Goal: Navigation & Orientation: Find specific page/section

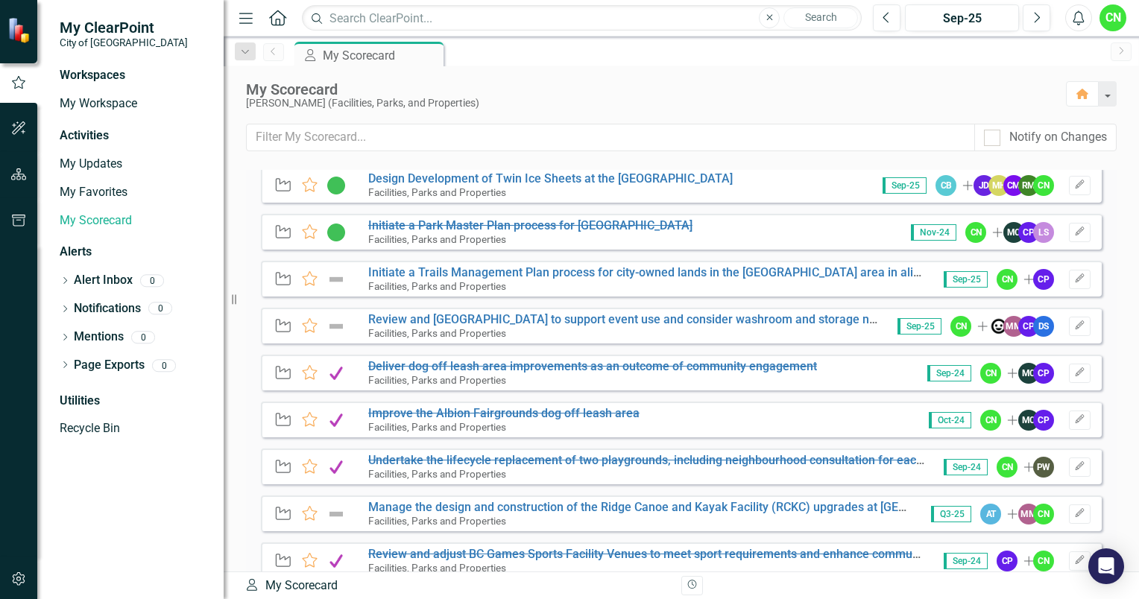
scroll to position [875, 0]
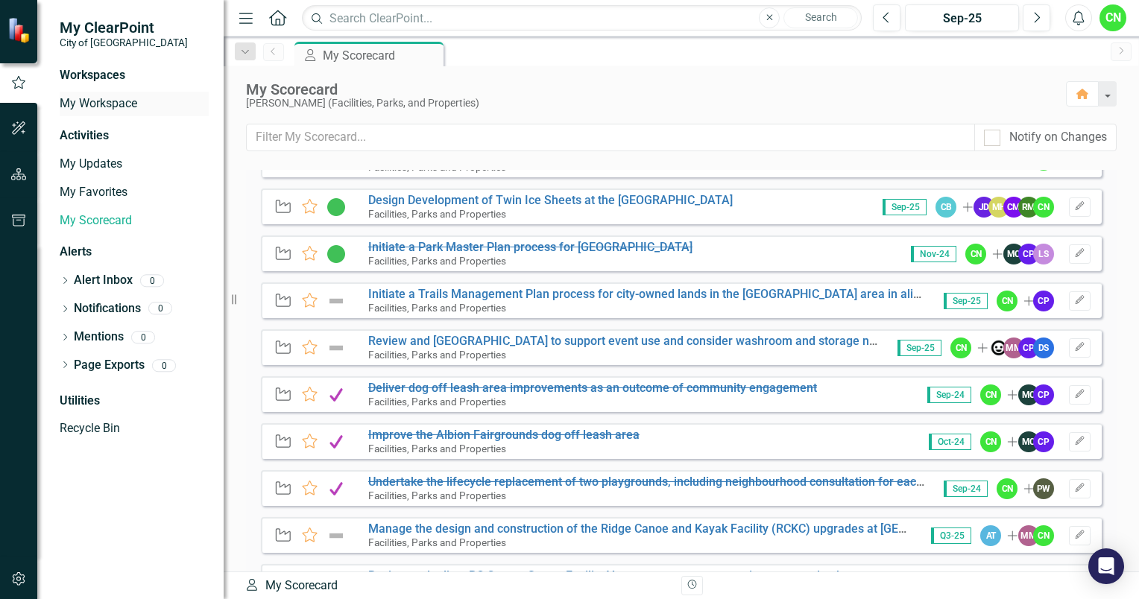
click at [101, 107] on link "My Workspace" at bounding box center [134, 103] width 149 height 17
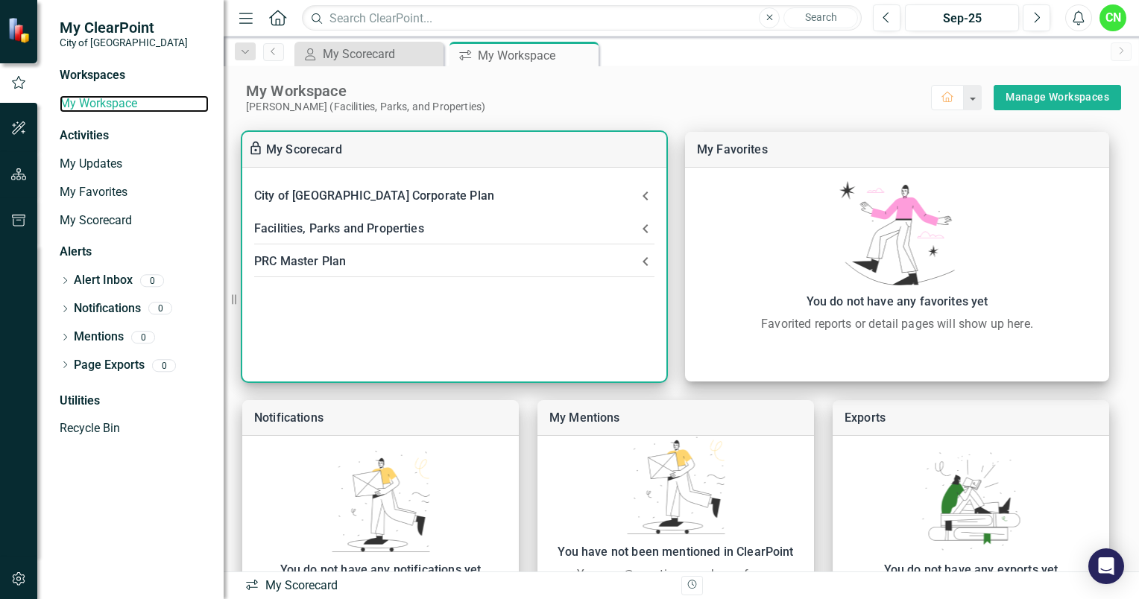
scroll to position [96, 0]
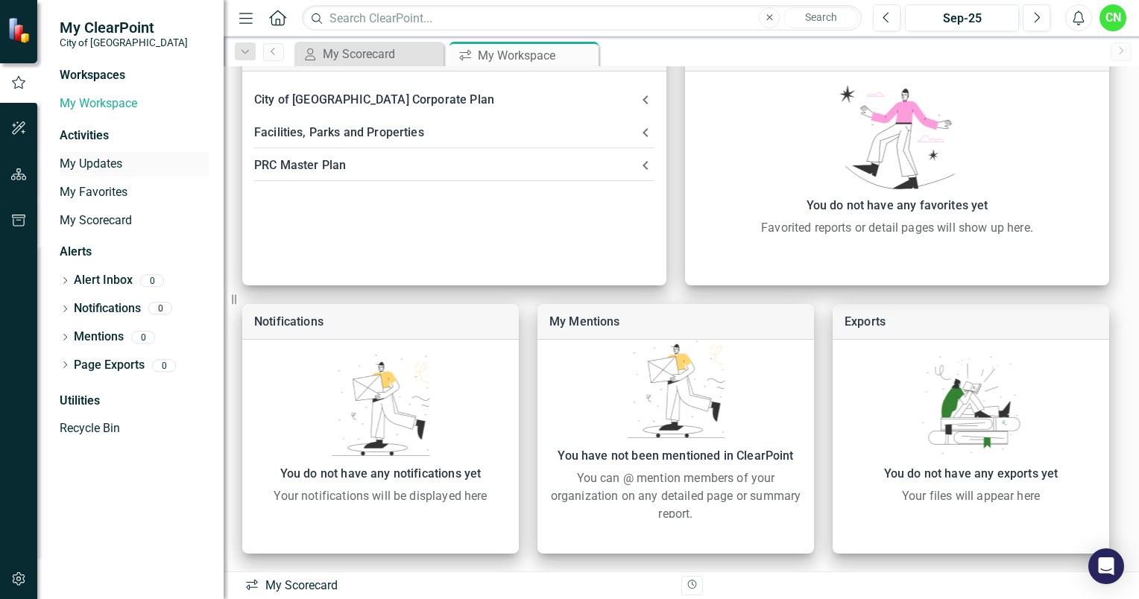
click at [101, 164] on link "My Updates" at bounding box center [134, 164] width 149 height 17
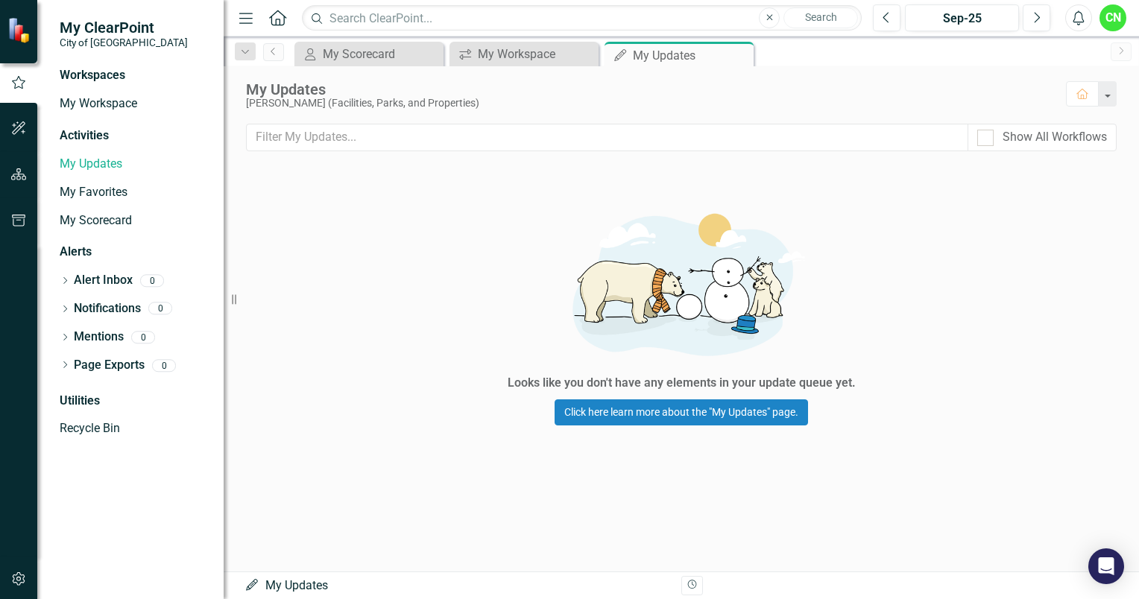
click at [119, 33] on span "My ClearPoint" at bounding box center [124, 28] width 128 height 18
click at [109, 45] on small "City of [GEOGRAPHIC_DATA]" at bounding box center [124, 43] width 128 height 12
click at [738, 54] on icon at bounding box center [740, 55] width 8 height 8
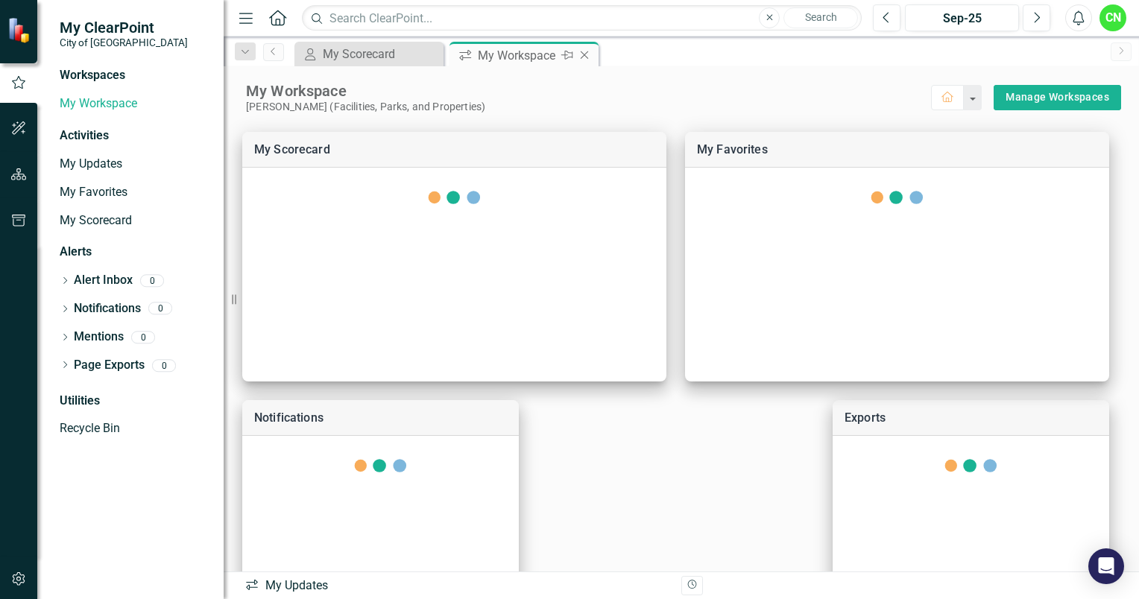
click at [587, 57] on icon "Close" at bounding box center [584, 55] width 15 height 12
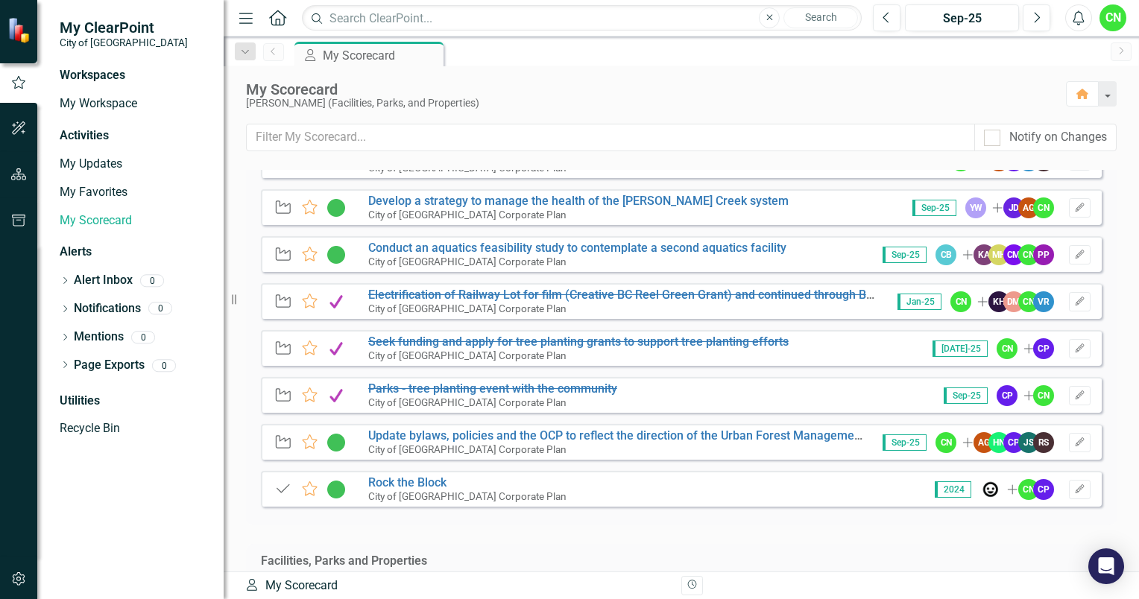
scroll to position [396, 0]
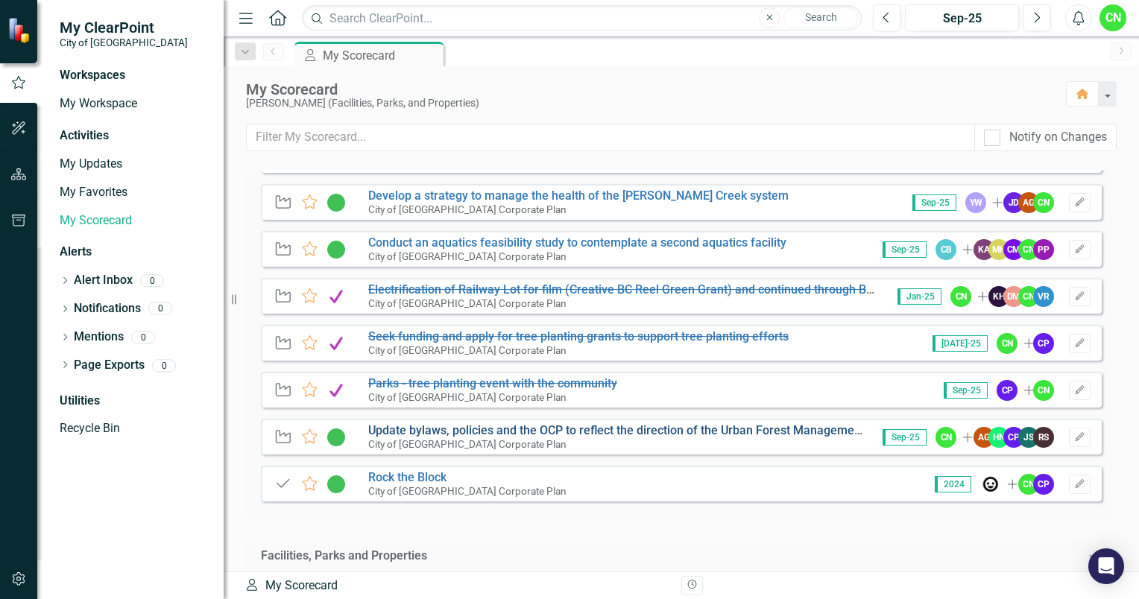
click at [509, 431] on link "Update bylaws, policies and the OCP to reflect the direction of the Urban Fores…" at bounding box center [795, 431] width 855 height 14
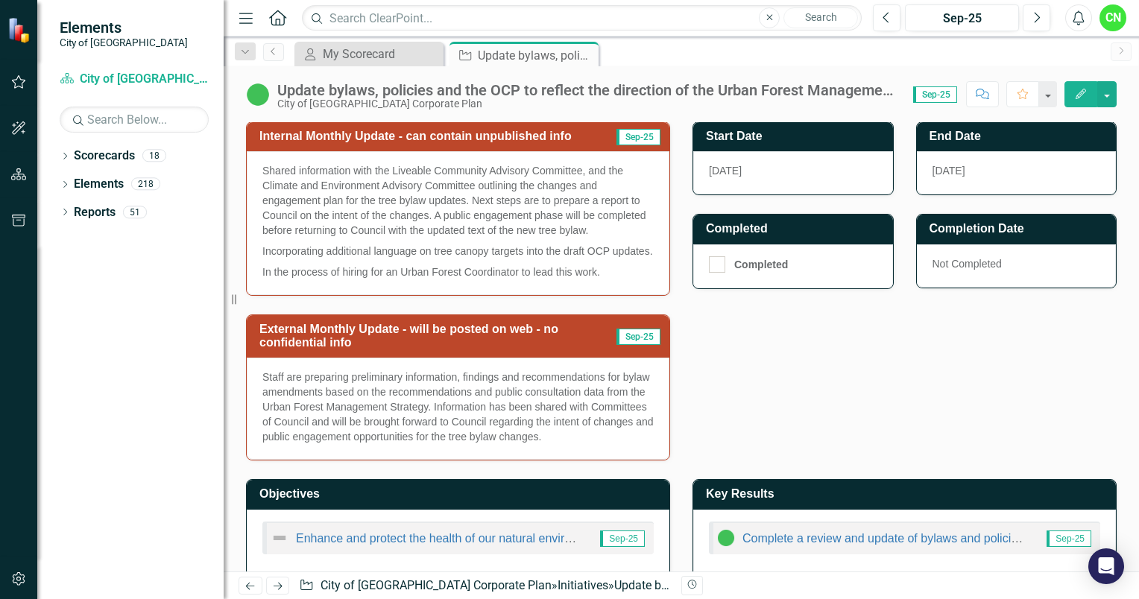
scroll to position [653, 0]
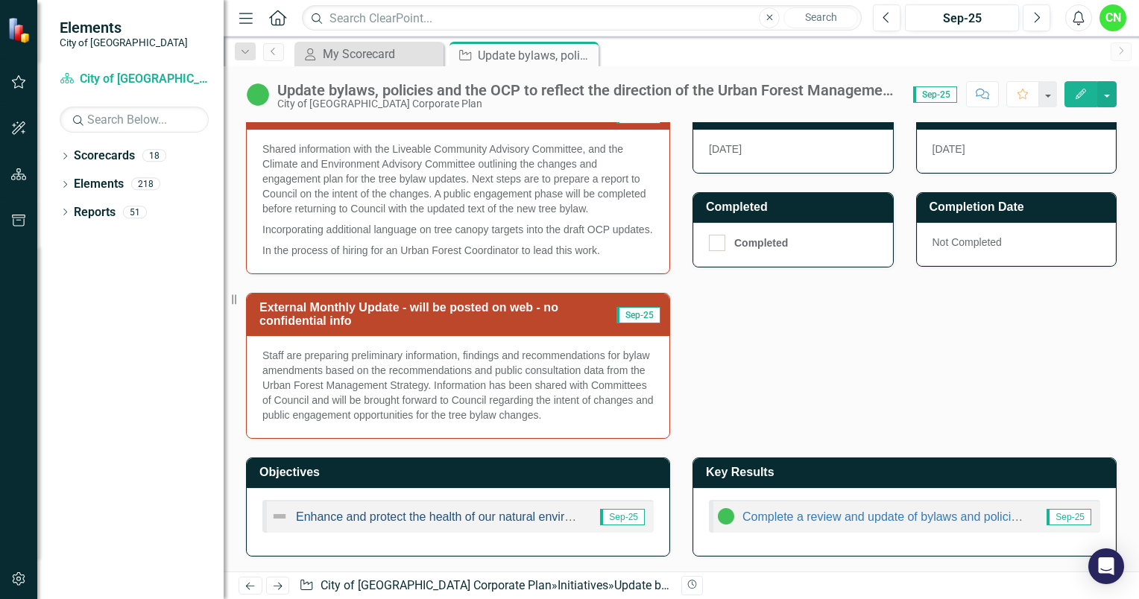
click at [412, 517] on link "Enhance and protect the health of our natural environment" at bounding box center [450, 517] width 309 height 13
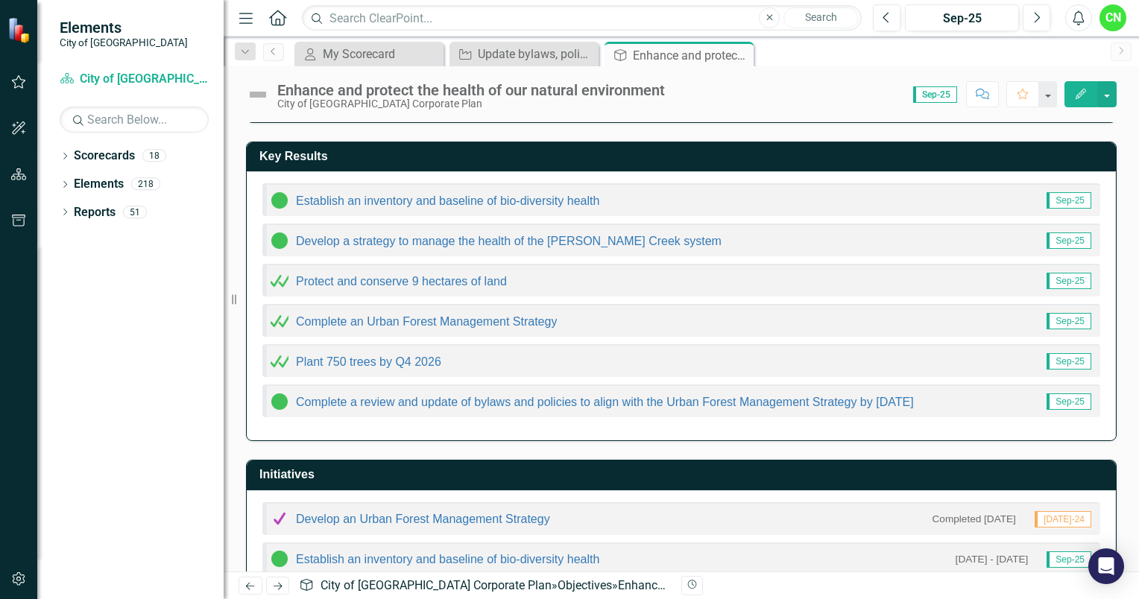
scroll to position [100, 0]
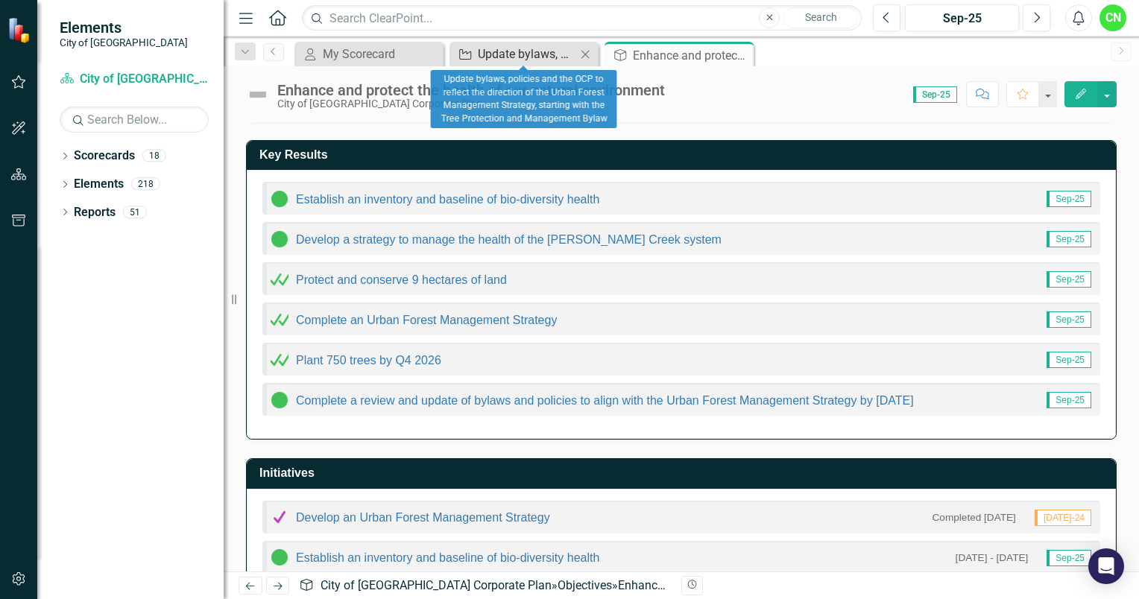
click at [517, 61] on div "Update bylaws, policies and the OCP to reflect the direction of the Urban Fores…" at bounding box center [527, 54] width 98 height 19
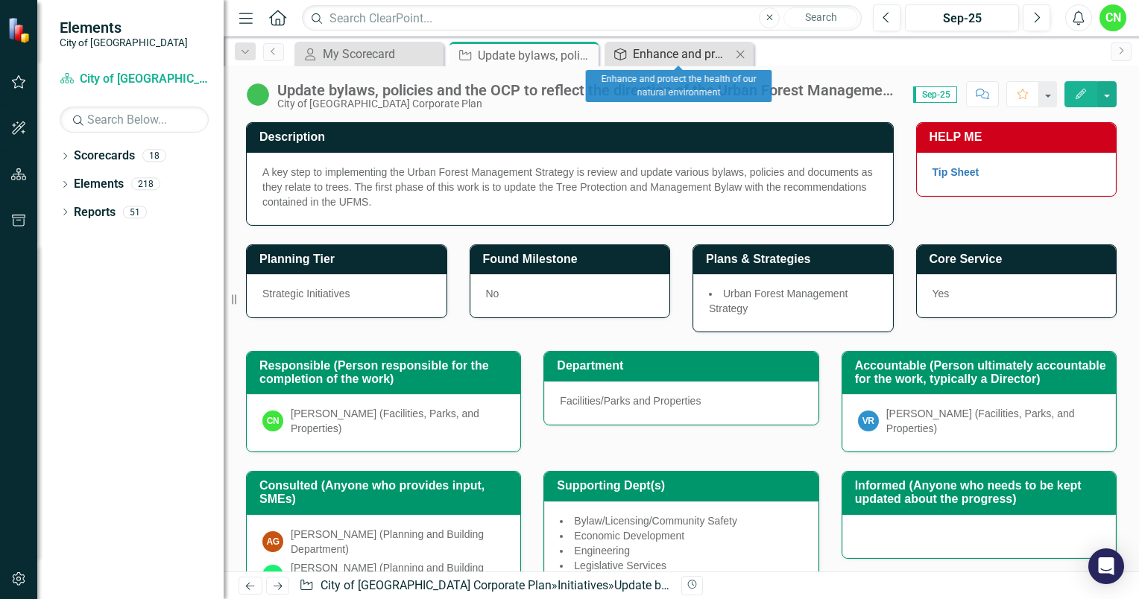
click at [659, 54] on div "Enhance and protect the health of our natural environment" at bounding box center [682, 54] width 98 height 19
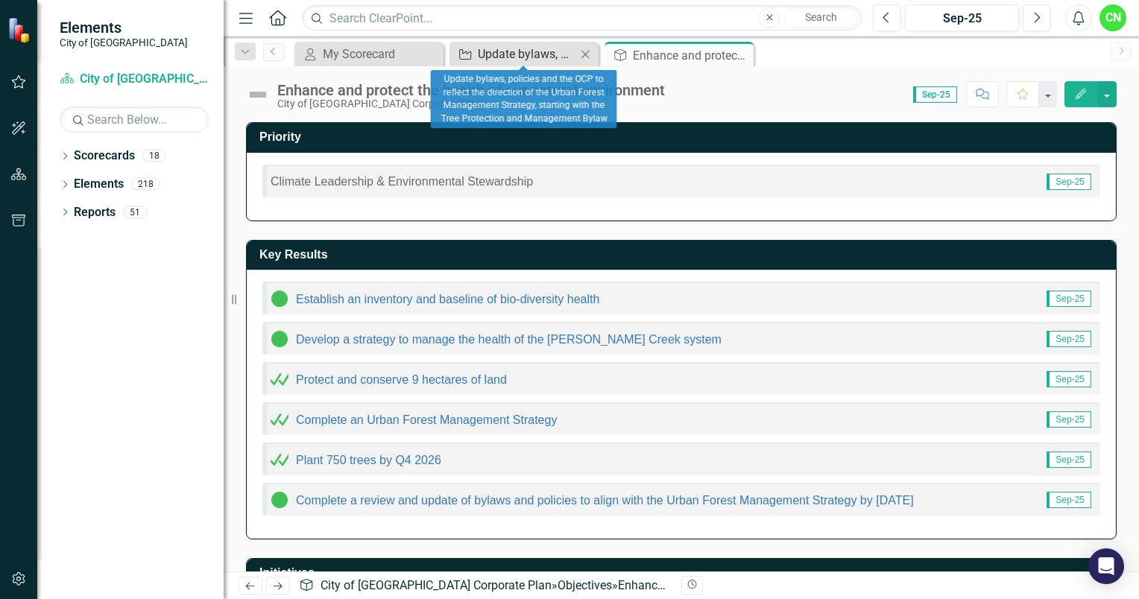
click at [523, 52] on div "Update bylaws, policies and the OCP to reflect the direction of the Urban Fores…" at bounding box center [527, 54] width 98 height 19
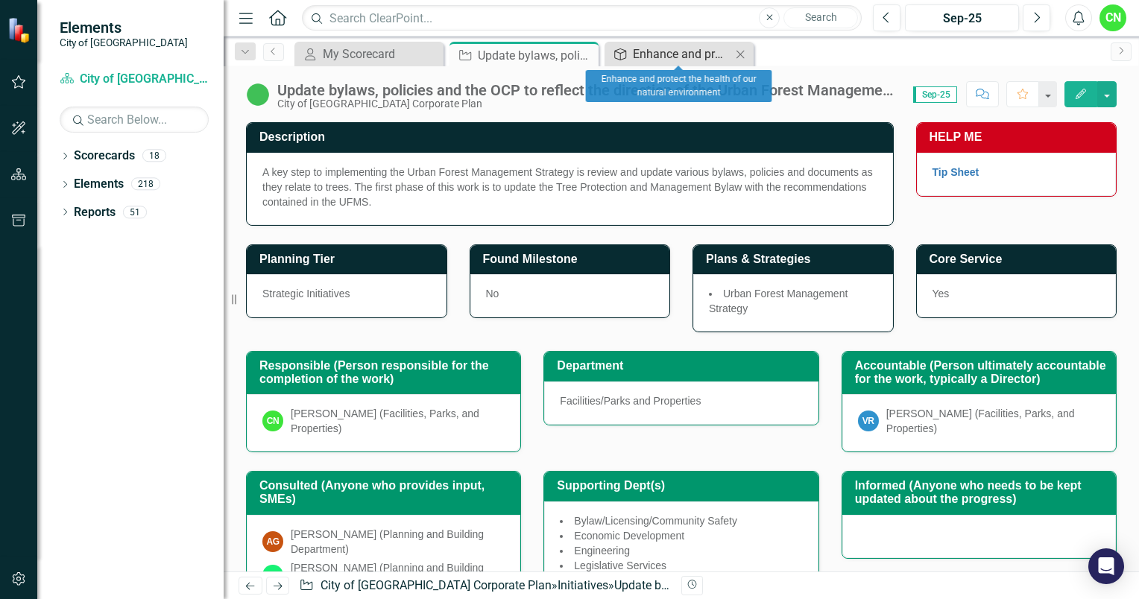
click at [646, 60] on div "Enhance and protect the health of our natural environment" at bounding box center [682, 54] width 98 height 19
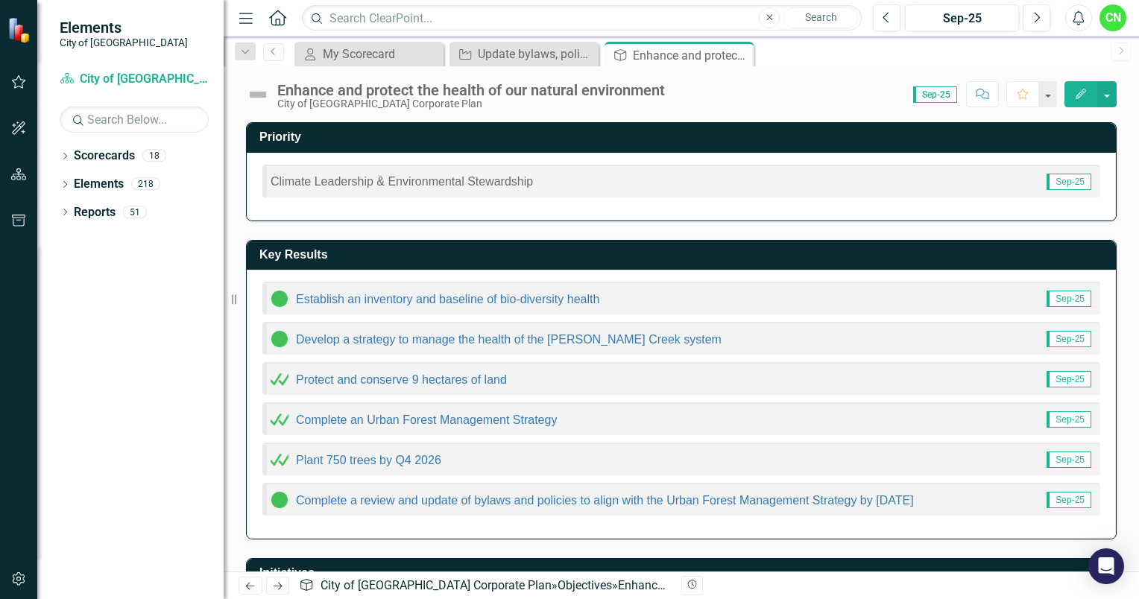
click at [256, 92] on img at bounding box center [258, 95] width 24 height 24
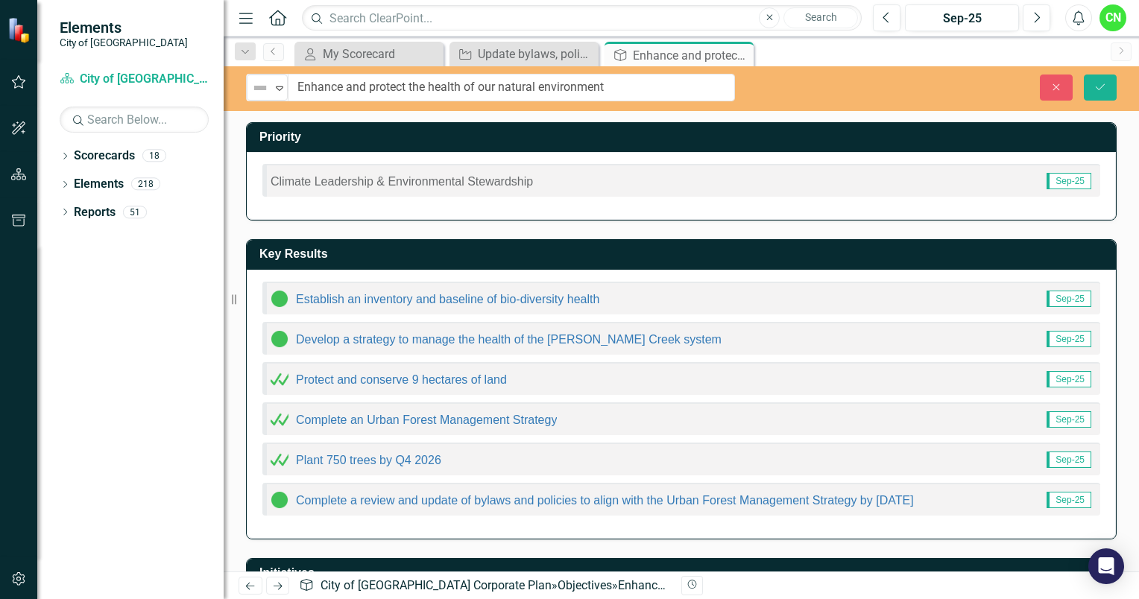
click at [256, 92] on img at bounding box center [260, 88] width 18 height 18
click at [280, 82] on icon "Expand" at bounding box center [279, 88] width 15 height 12
click at [179, 325] on div "Dropdown Scorecards 18 Dropdown City of [GEOGRAPHIC_DATA] Corporate Plan Buildi…" at bounding box center [130, 372] width 186 height 456
click at [1054, 94] on button "Close" at bounding box center [1056, 88] width 33 height 26
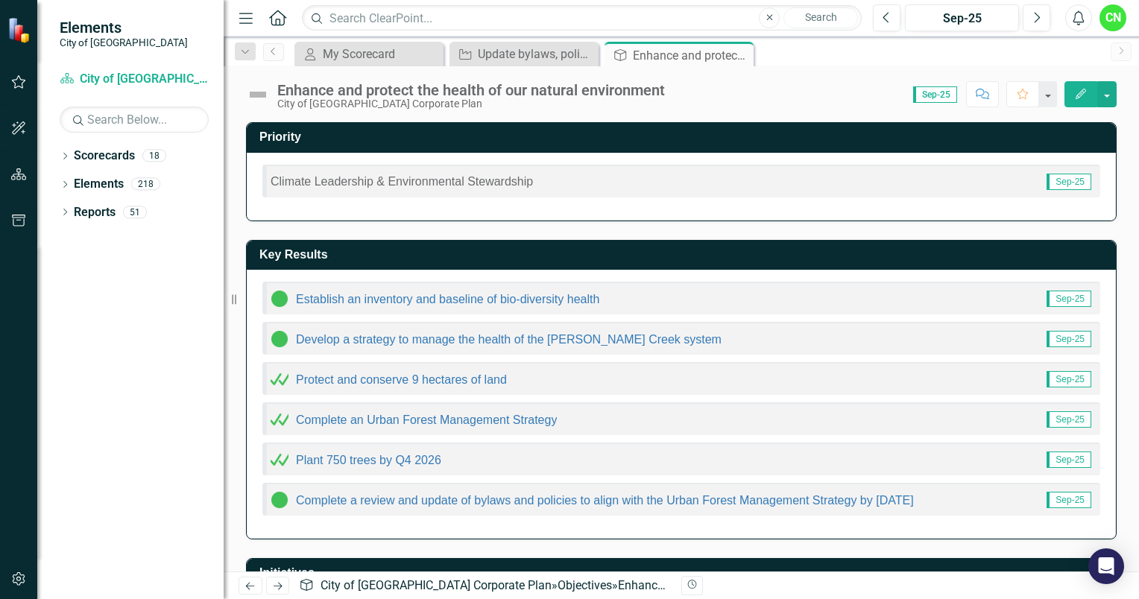
click at [428, 182] on span "Climate Leadership & Environmental Stewardship" at bounding box center [402, 181] width 262 height 13
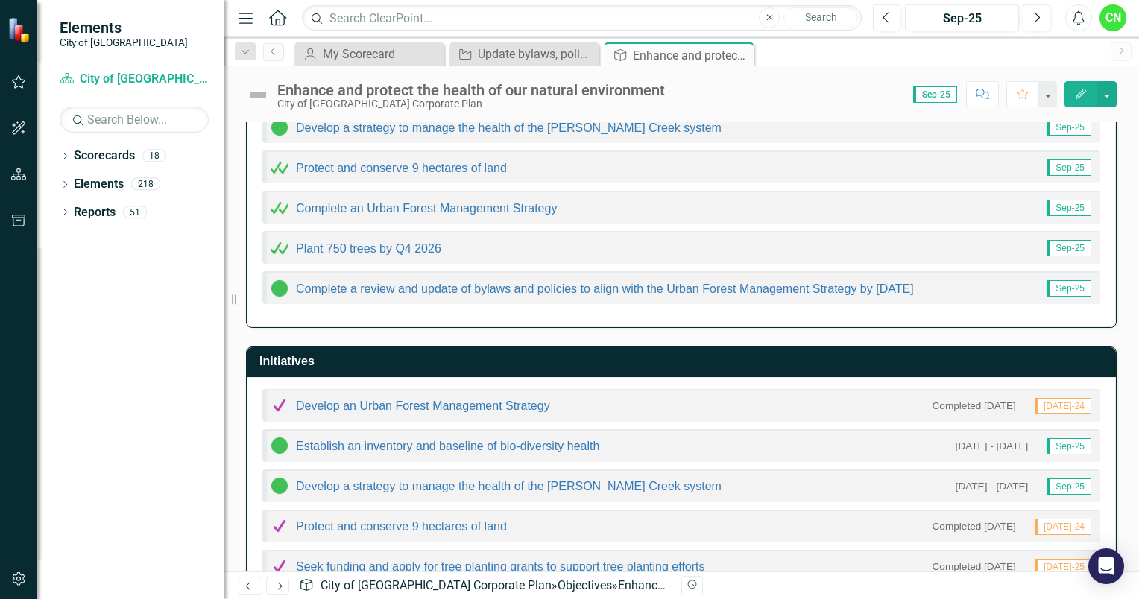
scroll to position [339, 0]
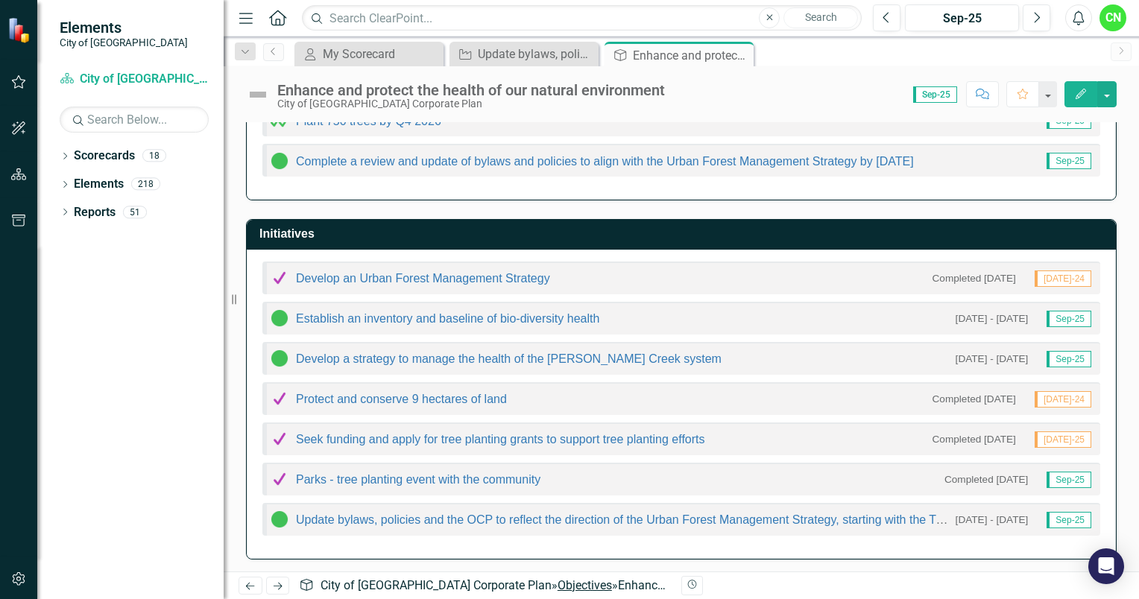
click at [558, 587] on link "Objectives" at bounding box center [585, 586] width 54 height 14
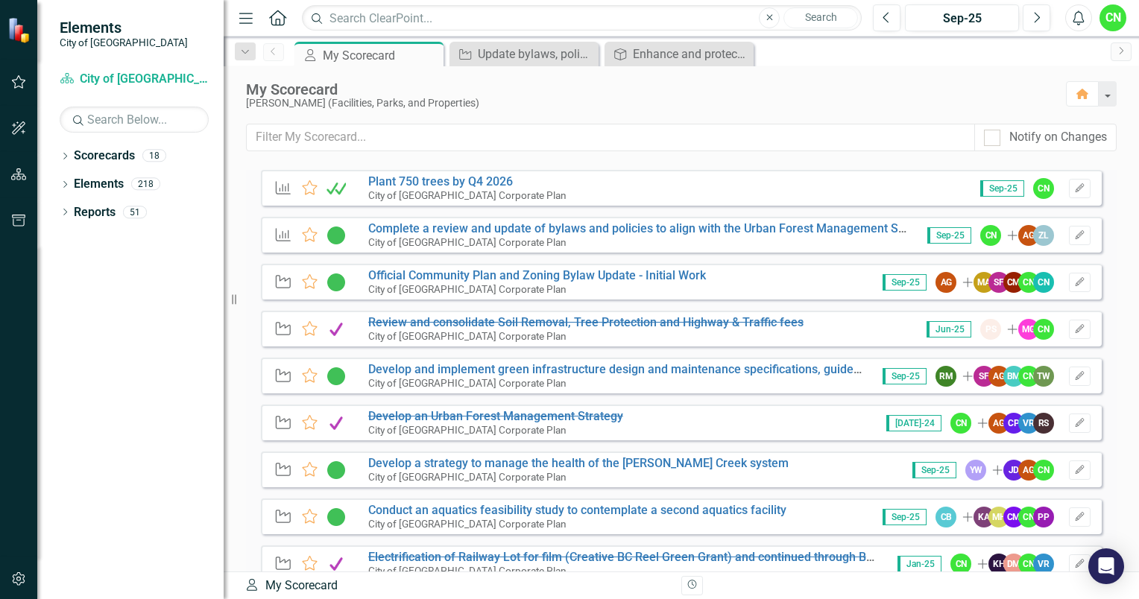
scroll to position [128, 0]
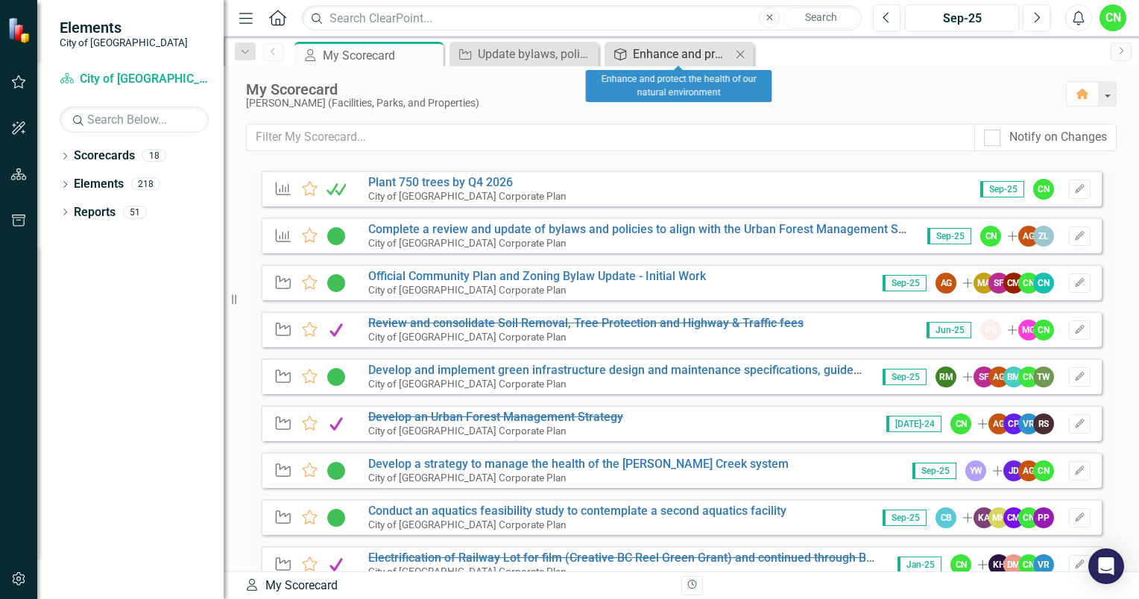
click at [671, 60] on div "Enhance and protect the health of our natural environment" at bounding box center [682, 54] width 98 height 19
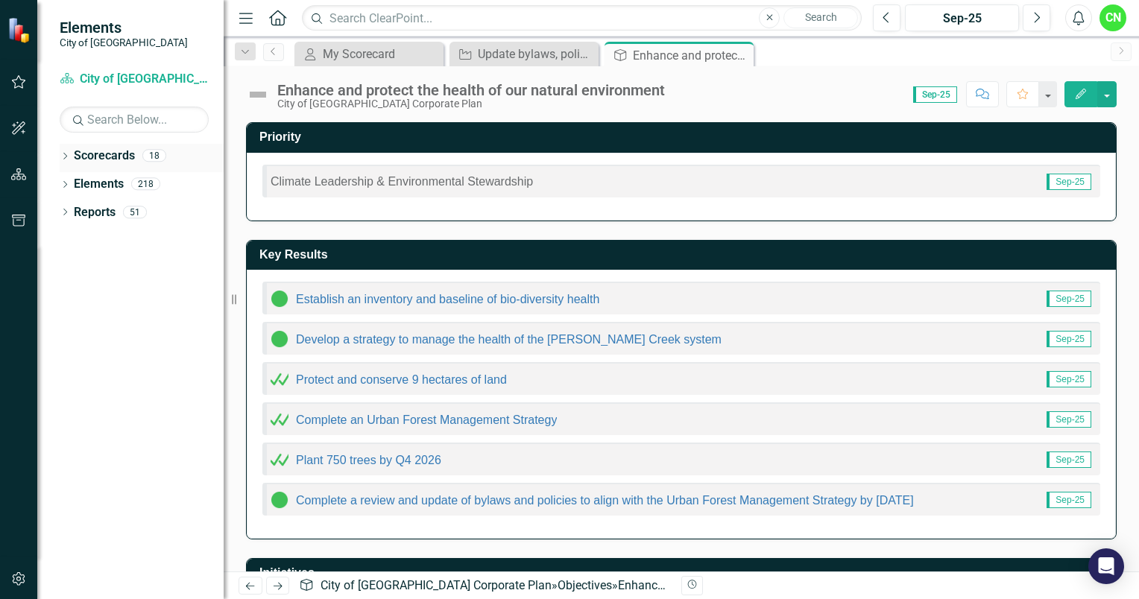
click at [101, 151] on link "Scorecards" at bounding box center [104, 156] width 61 height 17
click at [69, 156] on icon "Dropdown" at bounding box center [65, 158] width 10 height 8
click at [131, 183] on link "City of [GEOGRAPHIC_DATA] Corporate Plan" at bounding box center [153, 184] width 142 height 17
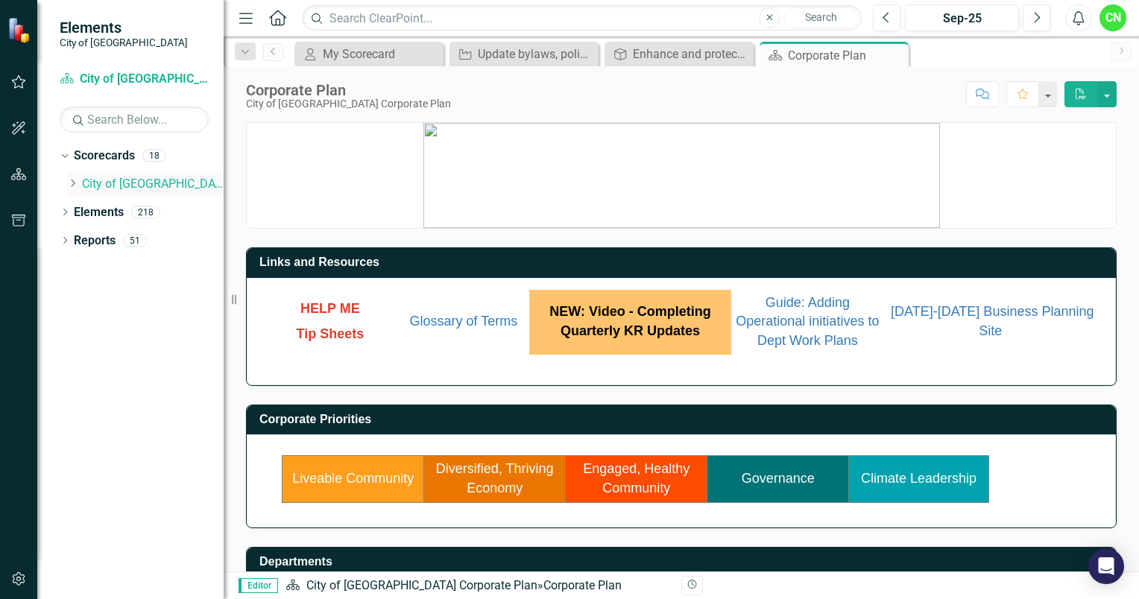
click at [73, 186] on icon "Dropdown" at bounding box center [72, 183] width 11 height 9
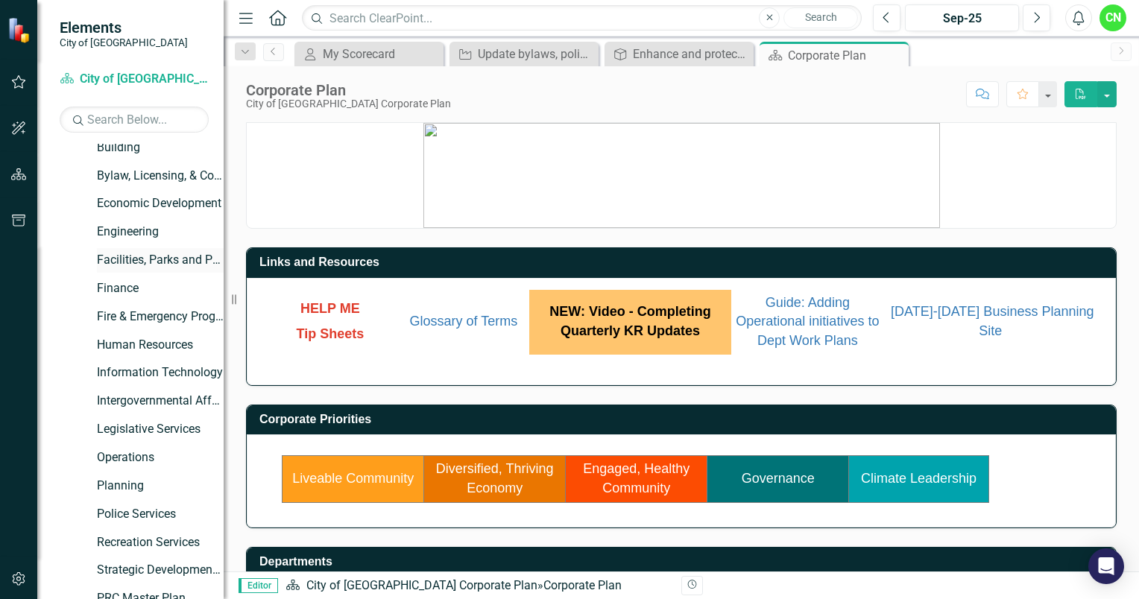
scroll to position [65, 0]
click at [877, 474] on link "Climate Leadership" at bounding box center [919, 478] width 116 height 15
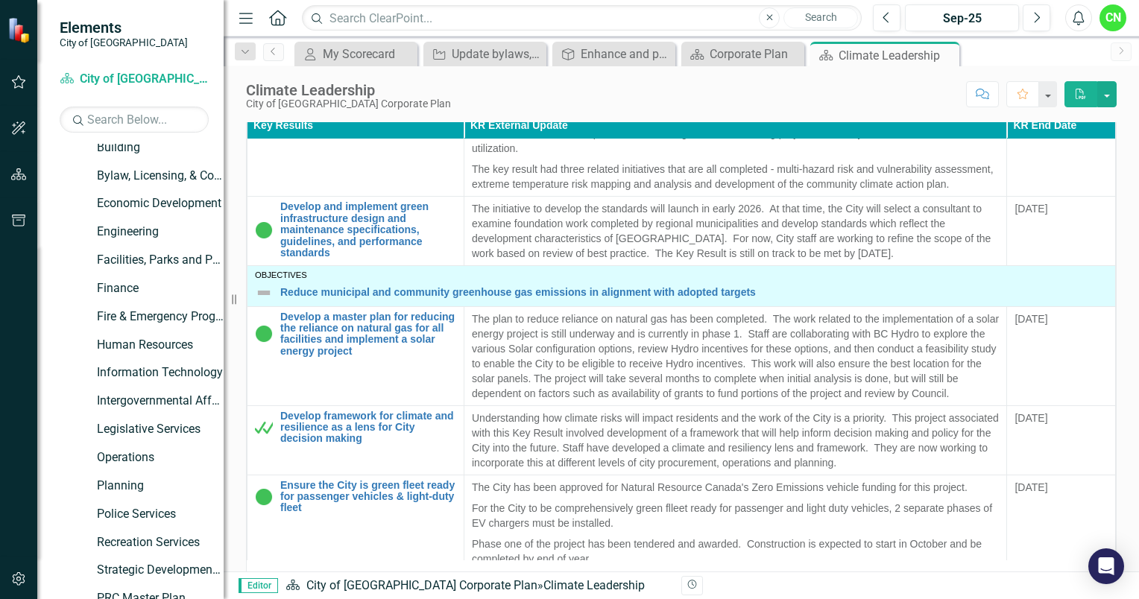
scroll to position [456, 0]
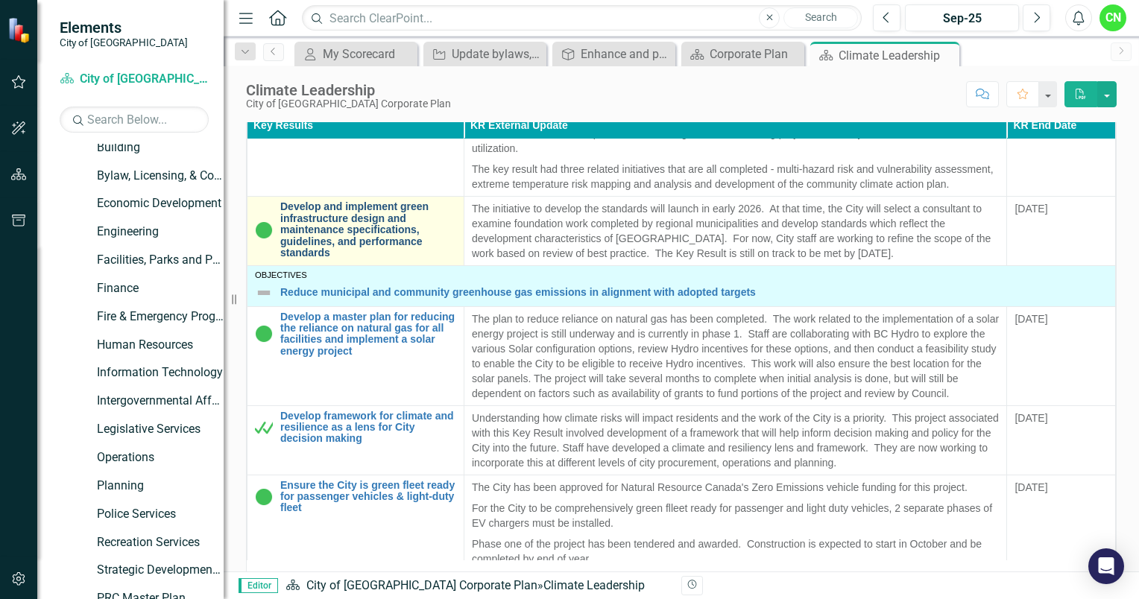
click at [364, 230] on link "Develop and implement green infrastructure design and maintenance specification…" at bounding box center [368, 229] width 176 height 57
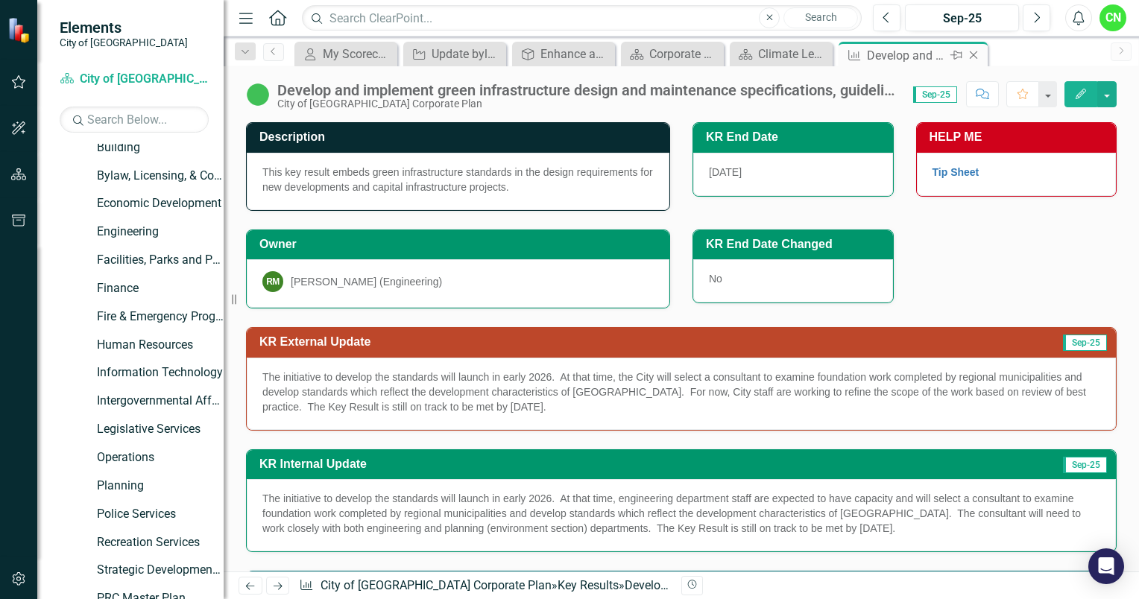
click at [972, 54] on icon at bounding box center [974, 55] width 8 height 8
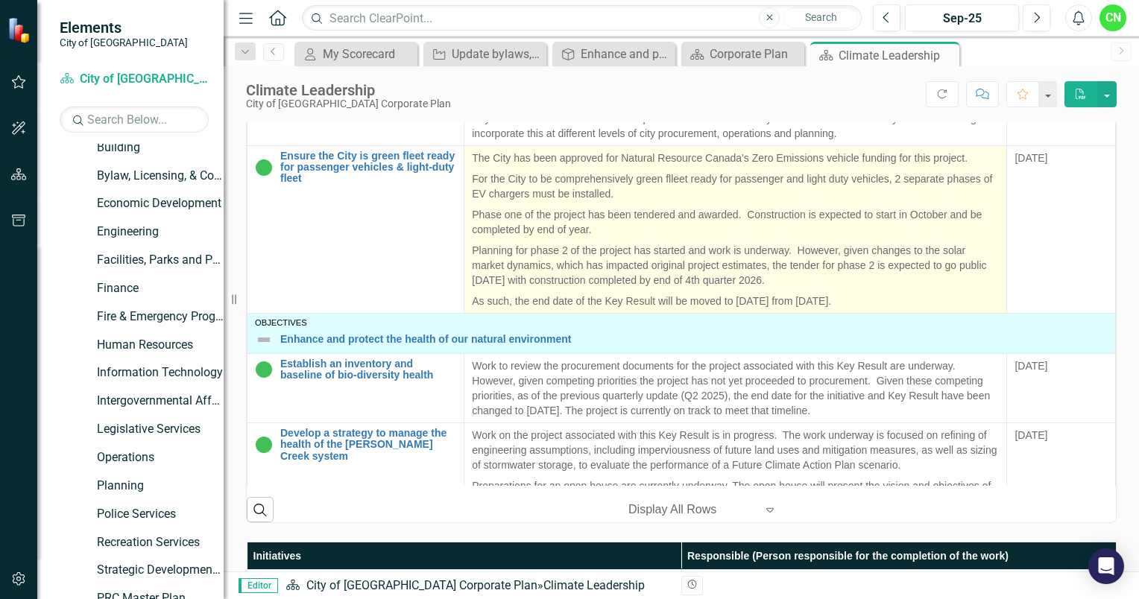
scroll to position [446, 0]
drag, startPoint x: 640, startPoint y: 339, endPoint x: 650, endPoint y: 315, distance: 26.7
click at [640, 339] on td "Objectives Enhance and protect the health of our natural environment Edit Edit …" at bounding box center [682, 332] width 869 height 40
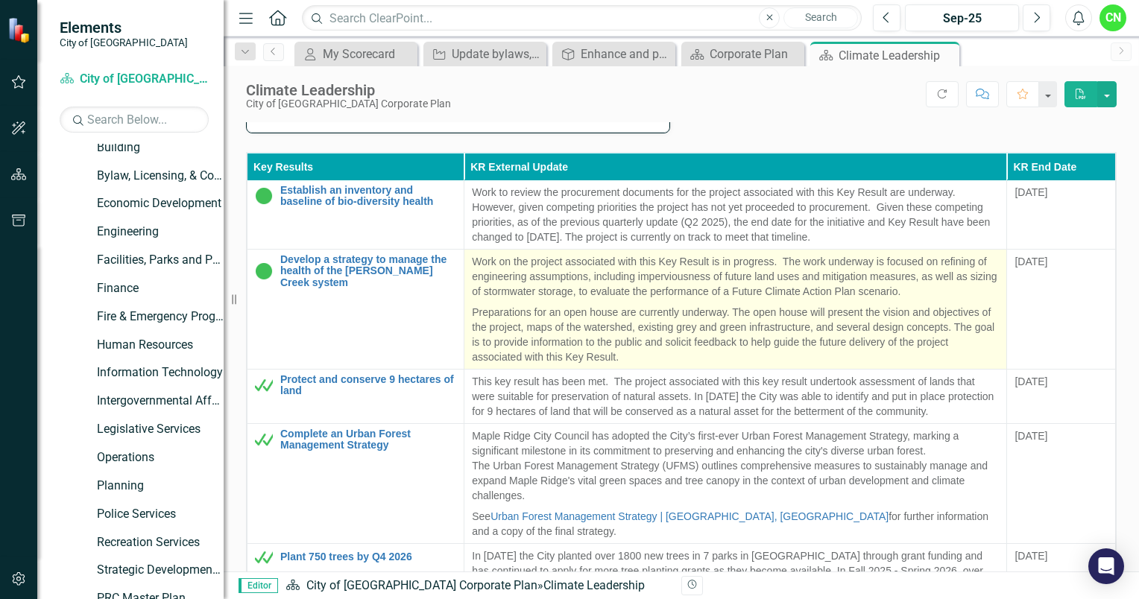
scroll to position [731, 0]
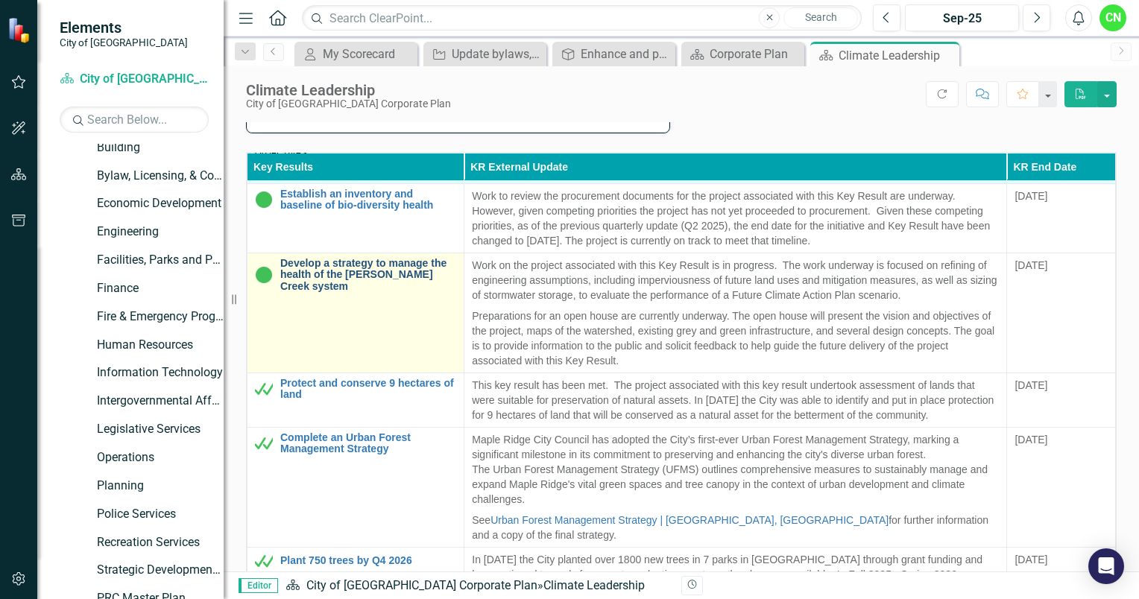
click at [320, 292] on link "Develop a strategy to manage the health of the [PERSON_NAME] Creek system" at bounding box center [368, 275] width 176 height 34
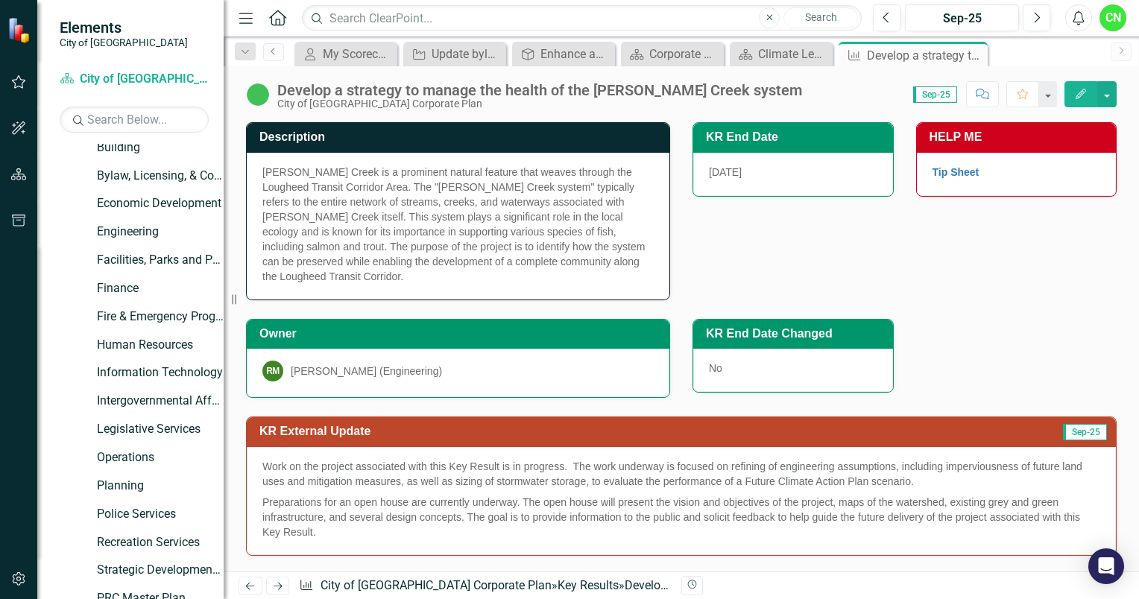
click at [434, 198] on span "[PERSON_NAME] Creek is a prominent natural feature that weaves through the Loug…" at bounding box center [453, 224] width 383 height 116
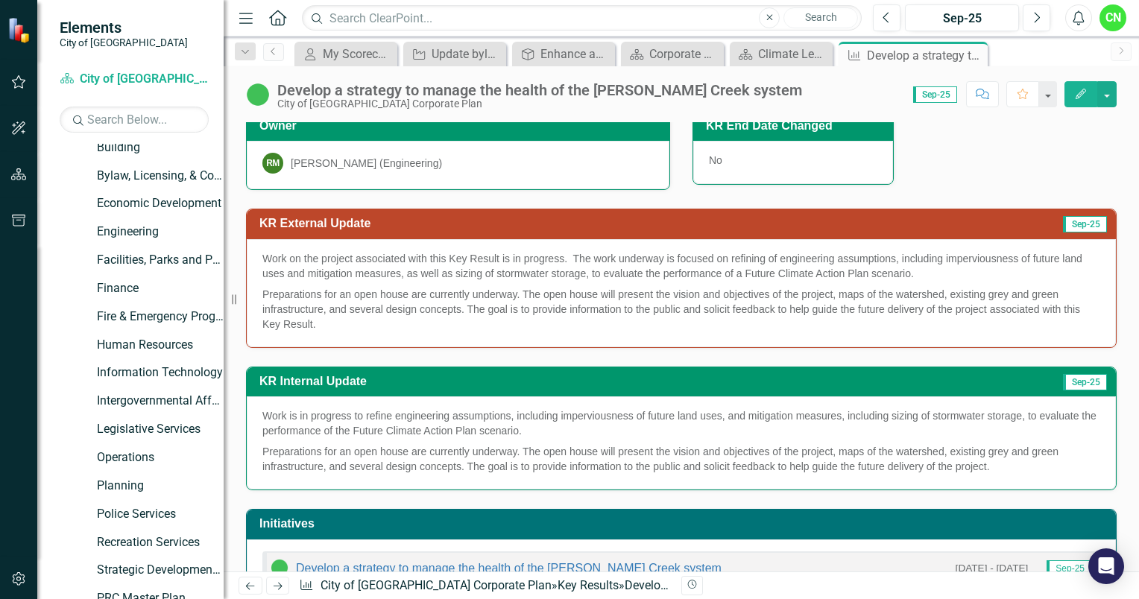
scroll to position [209, 0]
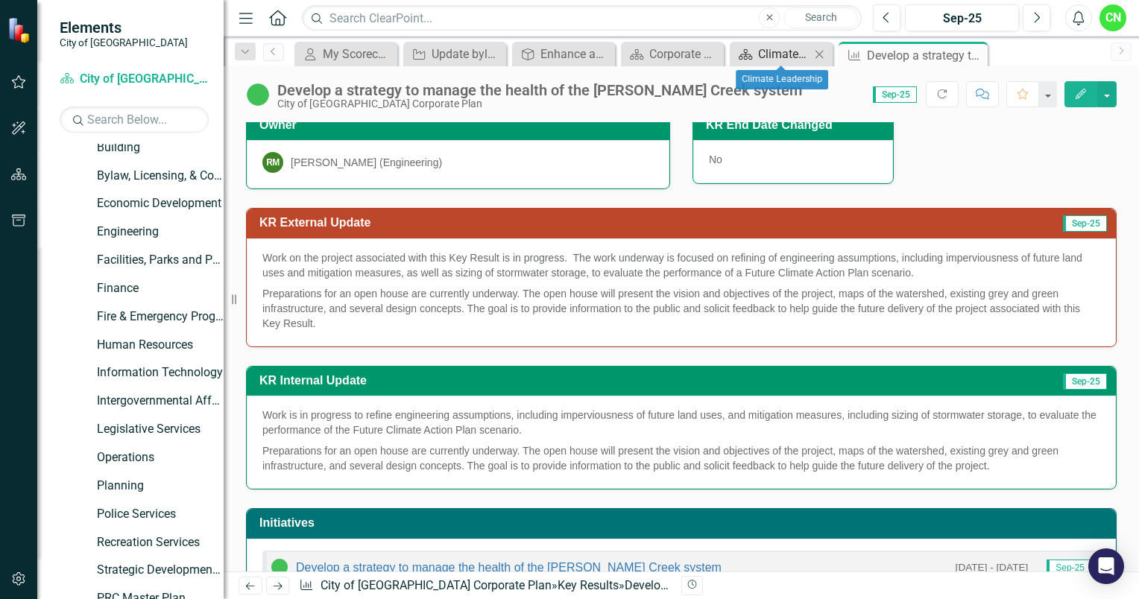
click at [788, 54] on div "Climate Leadership" at bounding box center [784, 54] width 52 height 19
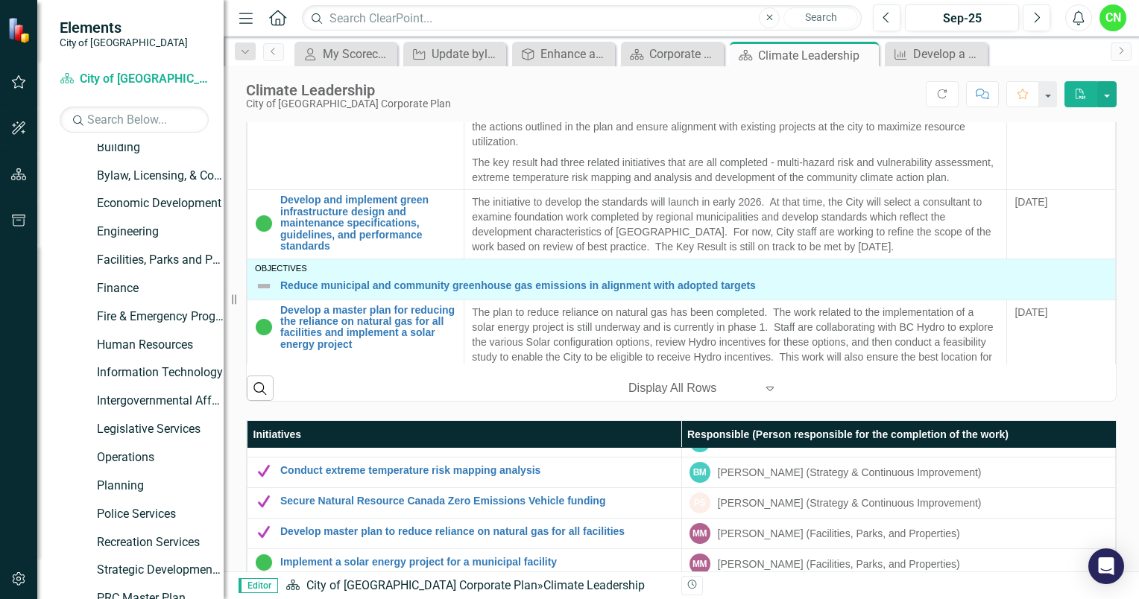
scroll to position [644, 0]
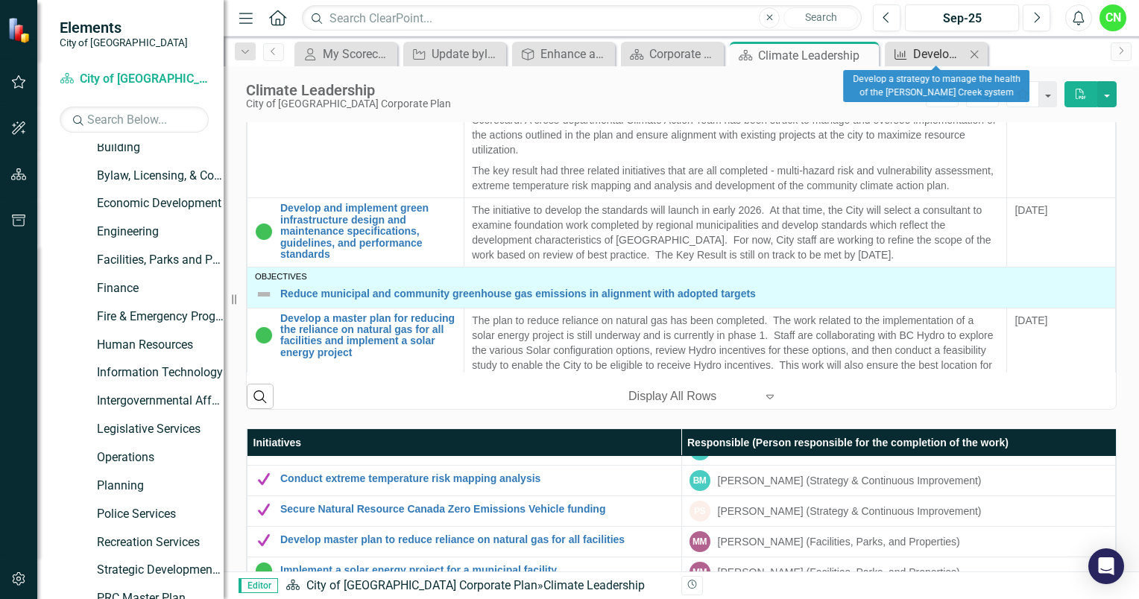
click at [939, 51] on div "Develop a strategy to manage the health of the [PERSON_NAME] Creek system" at bounding box center [939, 54] width 52 height 19
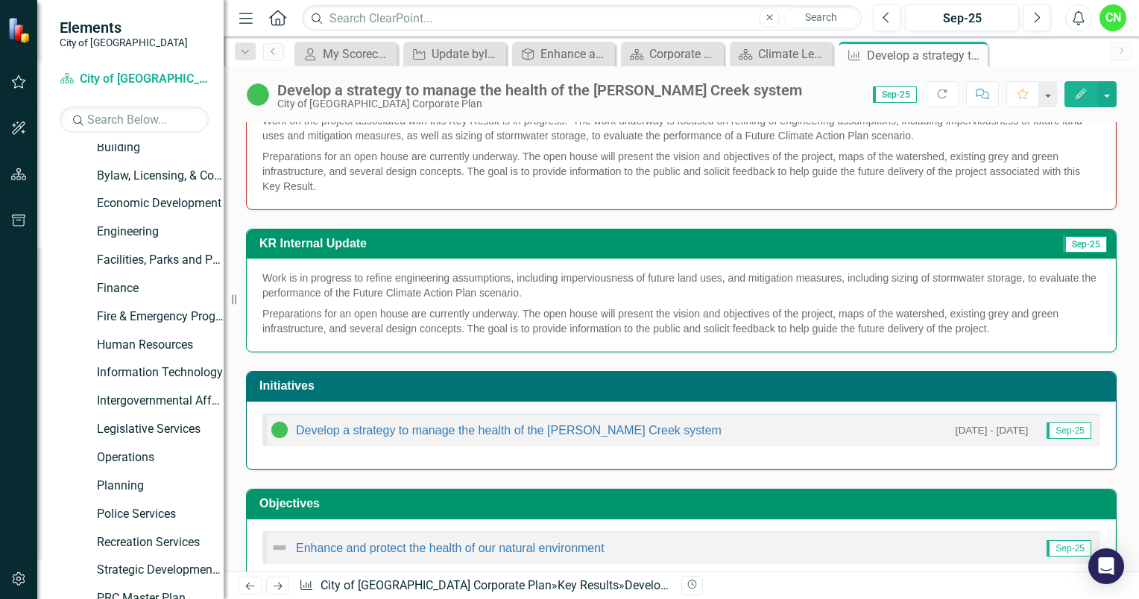
scroll to position [373, 0]
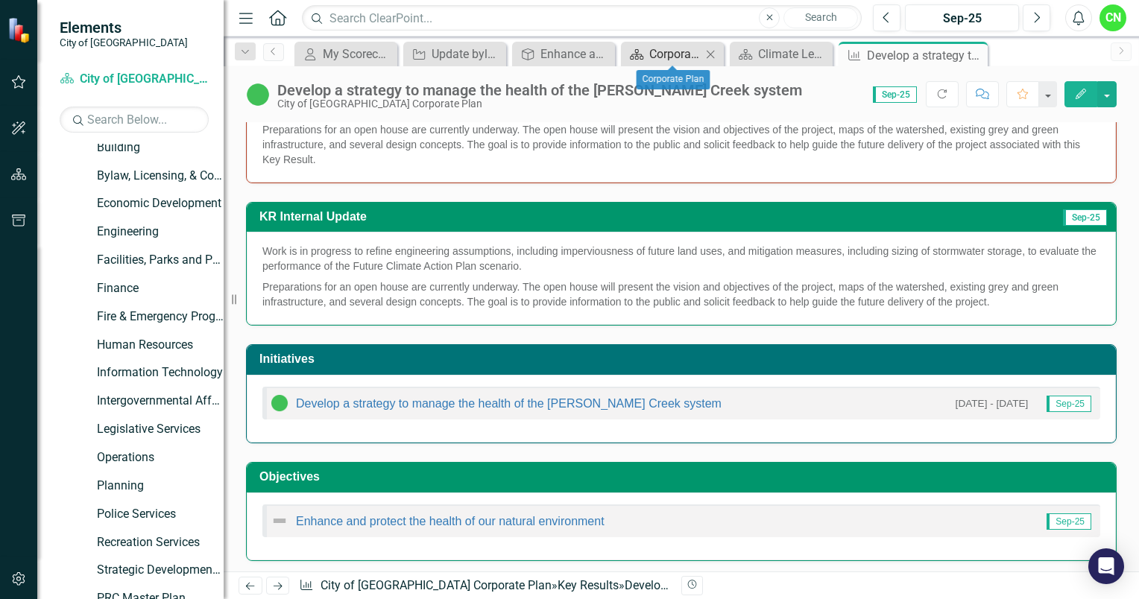
click at [661, 51] on div "Corporate Plan" at bounding box center [675, 54] width 52 height 19
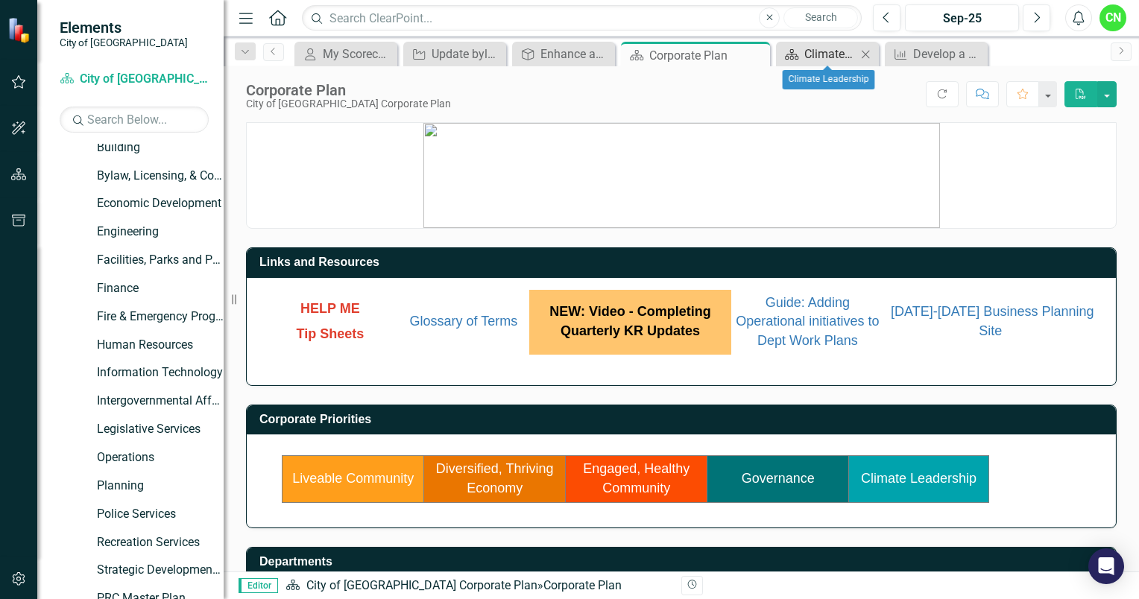
click at [825, 54] on div "Climate Leadership" at bounding box center [831, 54] width 52 height 19
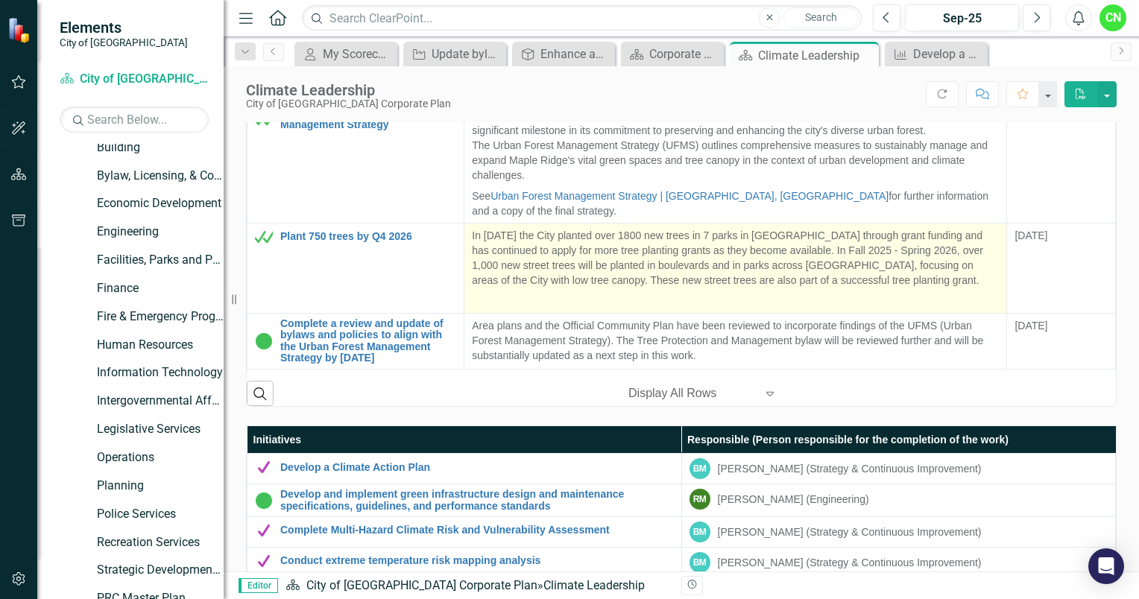
scroll to position [649, 0]
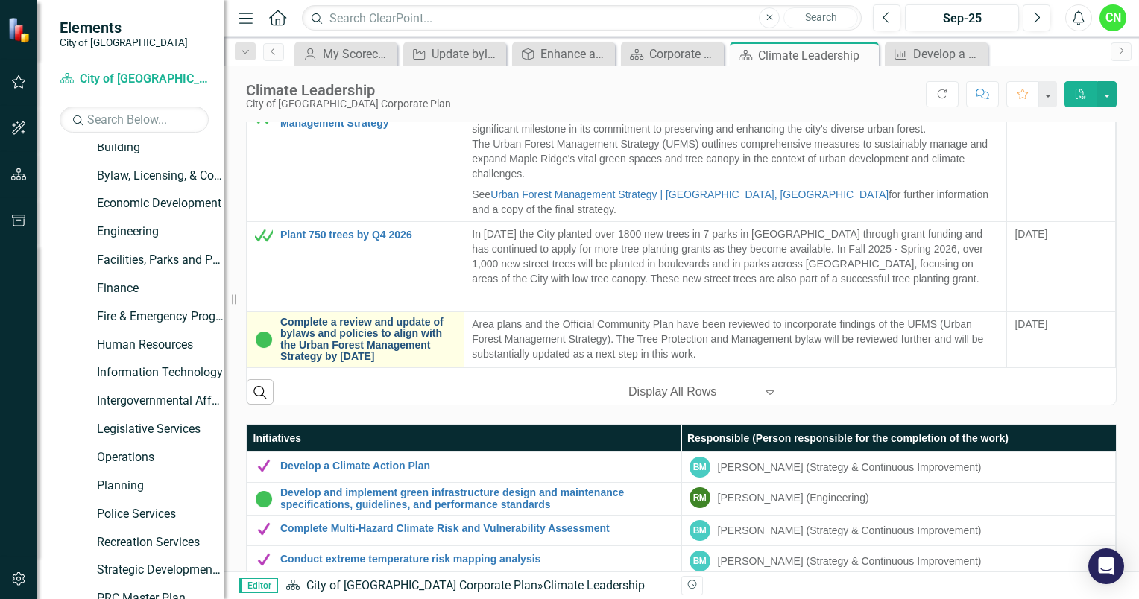
click at [381, 333] on link "Complete a review and update of bylaws and policies to align with the Urban For…" at bounding box center [368, 340] width 176 height 46
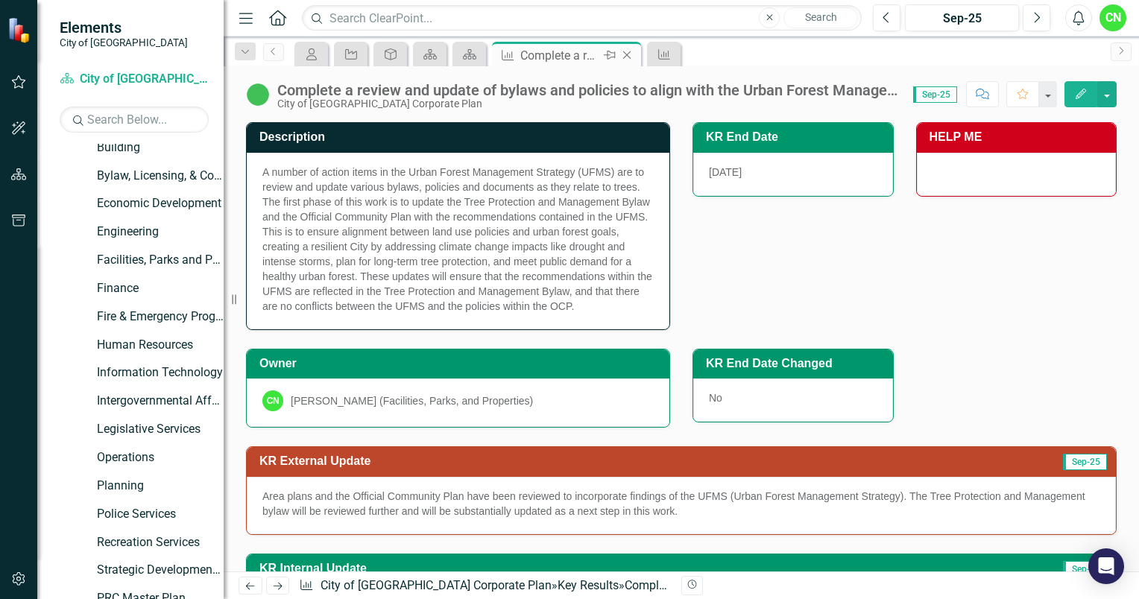
click at [630, 57] on icon "Close" at bounding box center [627, 55] width 15 height 12
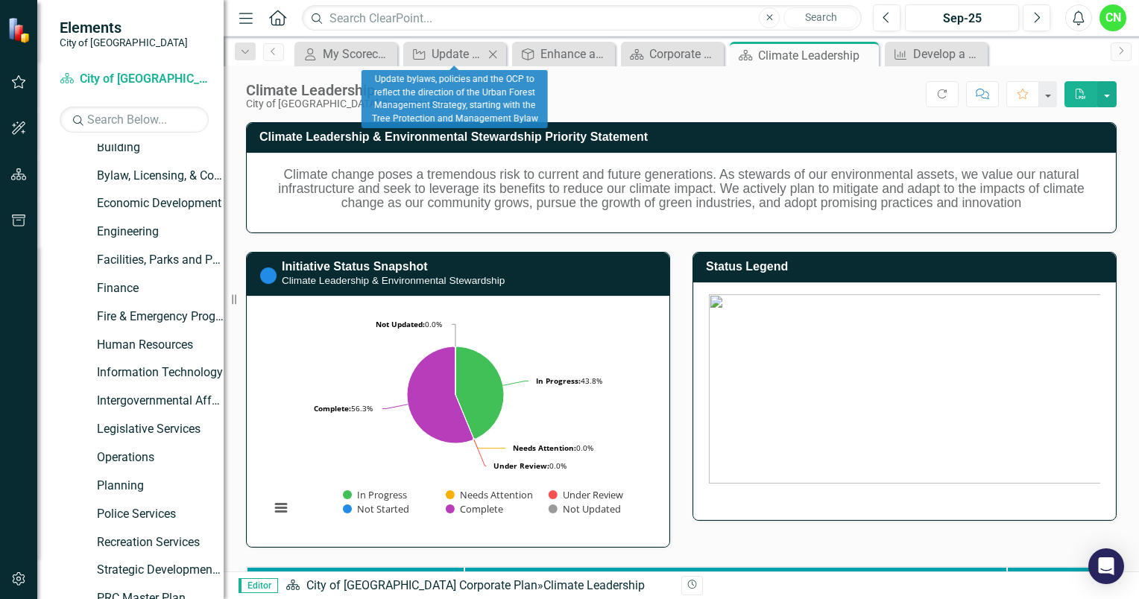
click at [495, 56] on icon at bounding box center [493, 54] width 8 height 8
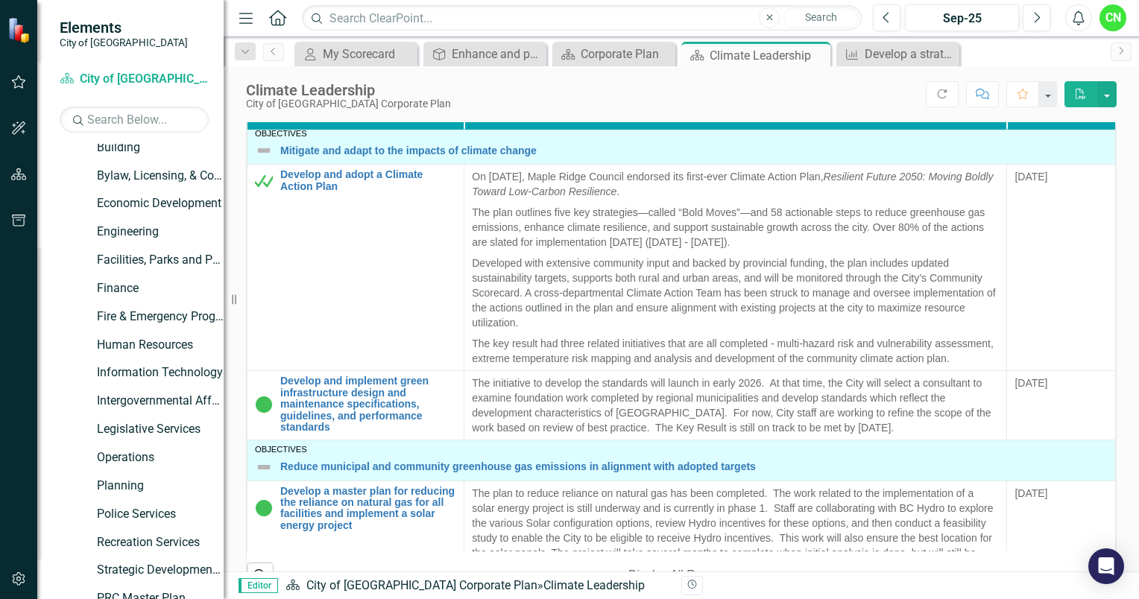
scroll to position [6, 0]
click at [880, 55] on div "Develop a strategy to manage the health of the [PERSON_NAME] Creek system" at bounding box center [901, 54] width 72 height 19
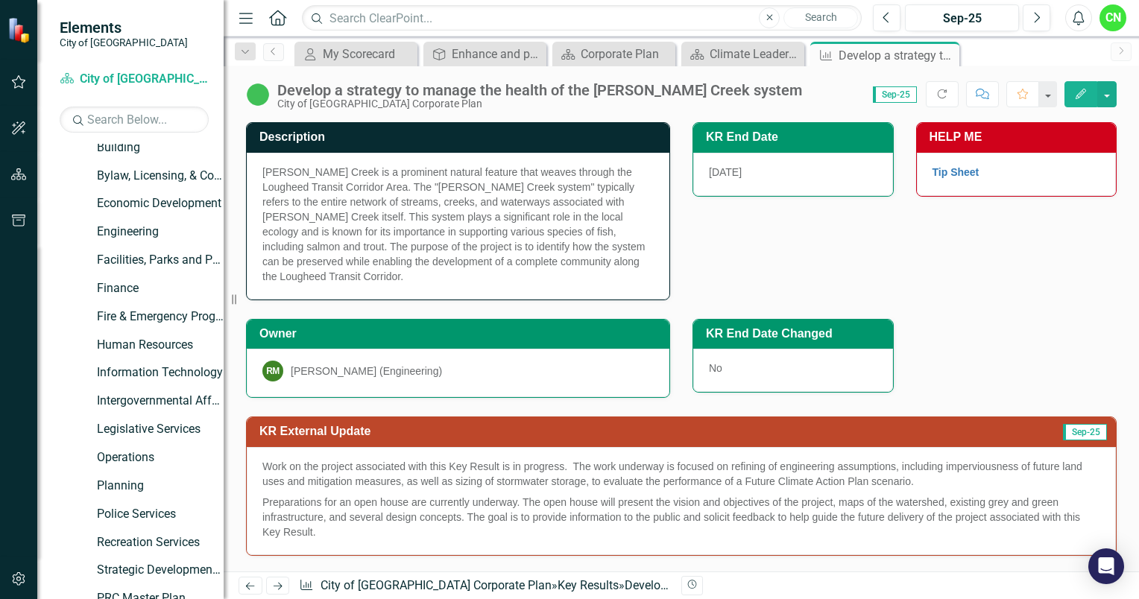
click at [732, 70] on div "Develop a strategy to manage the health of the [PERSON_NAME] Creek system City …" at bounding box center [682, 88] width 916 height 45
click at [739, 61] on div "Climate Leadership" at bounding box center [746, 54] width 72 height 19
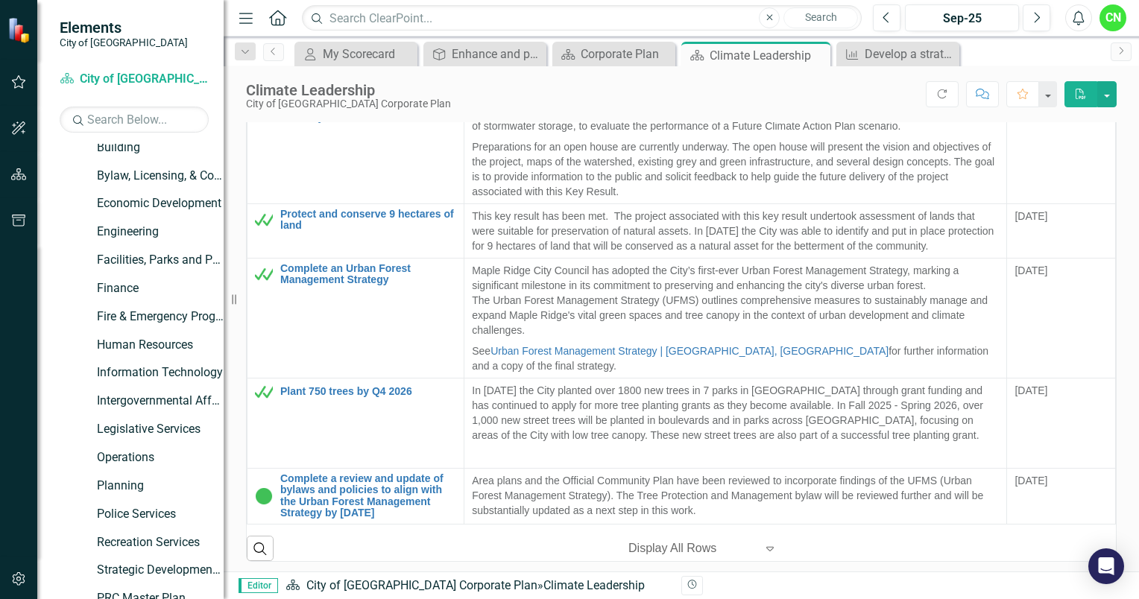
scroll to position [481, 0]
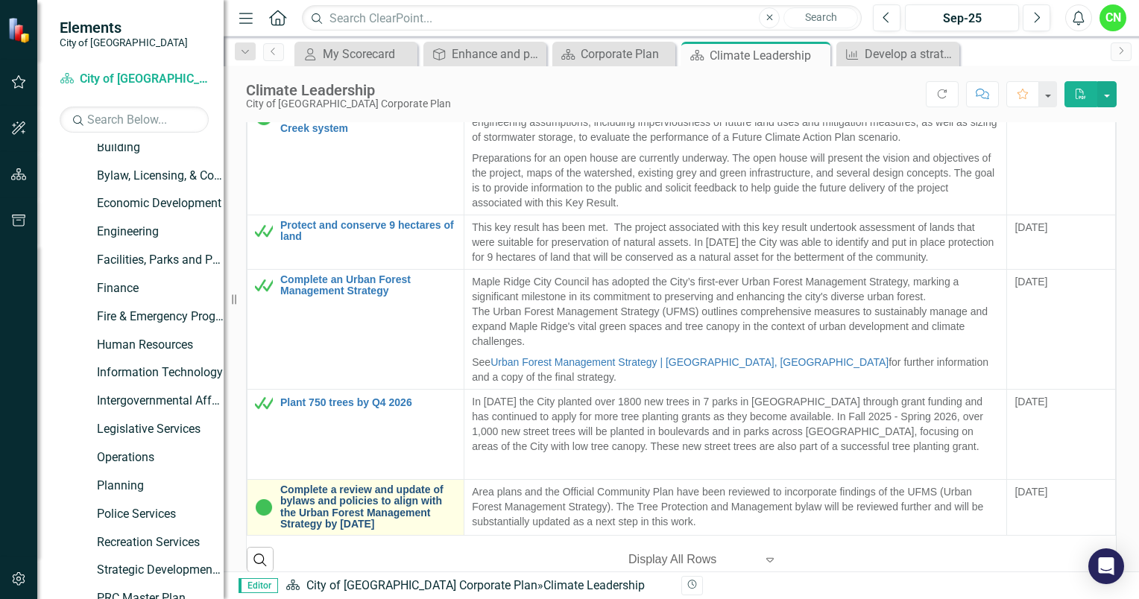
click at [350, 485] on link "Complete a review and update of bylaws and policies to align with the Urban For…" at bounding box center [368, 508] width 176 height 46
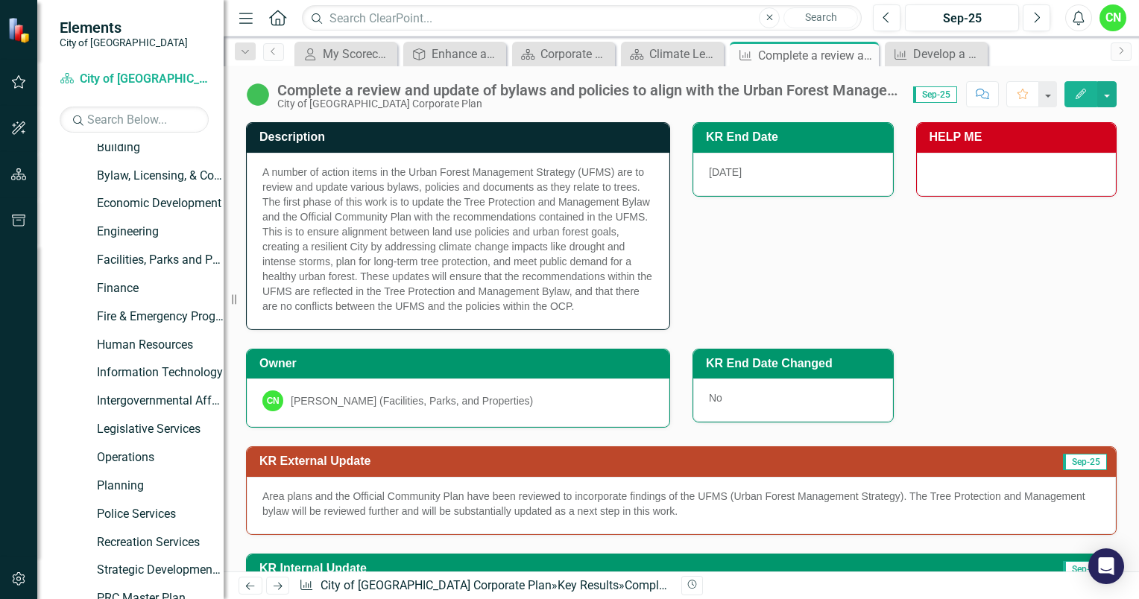
click at [483, 182] on span "A number of action items in the Urban Forest Management Strategy (UFMS) are to …" at bounding box center [457, 239] width 390 height 146
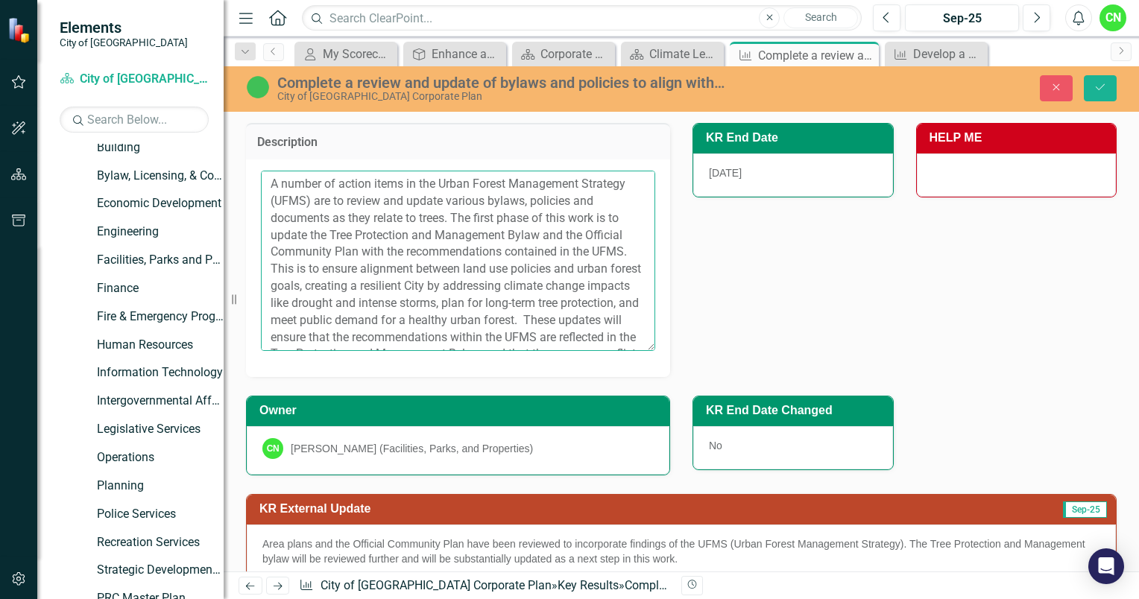
click at [520, 331] on textarea "A number of action items in the Urban Forest Management Strategy (UFMS) are to …" at bounding box center [458, 261] width 394 height 180
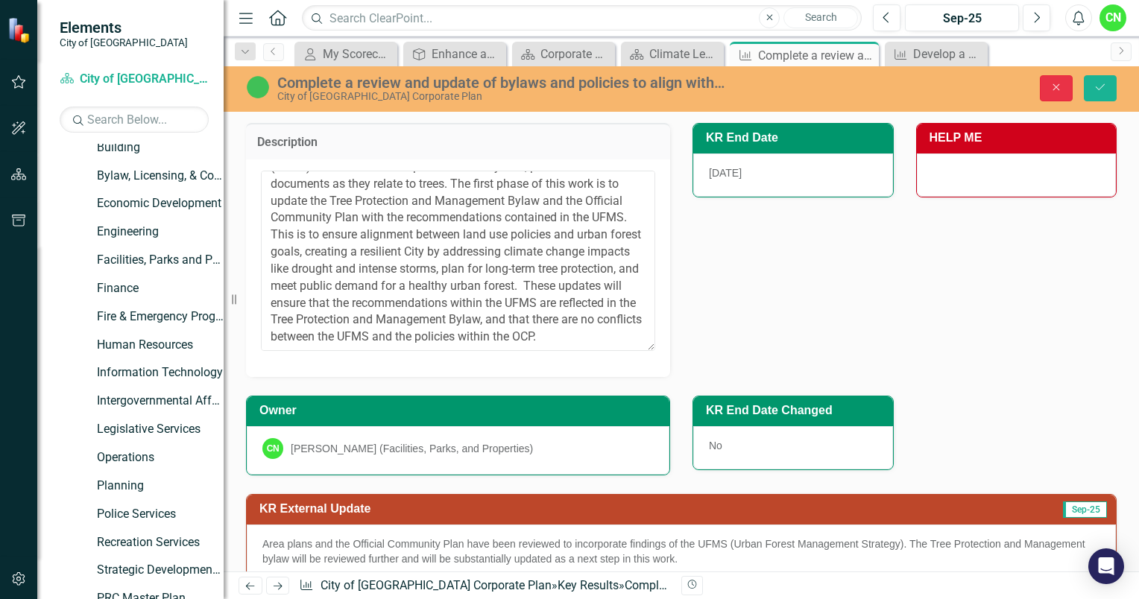
click at [1060, 93] on button "Close" at bounding box center [1056, 88] width 33 height 26
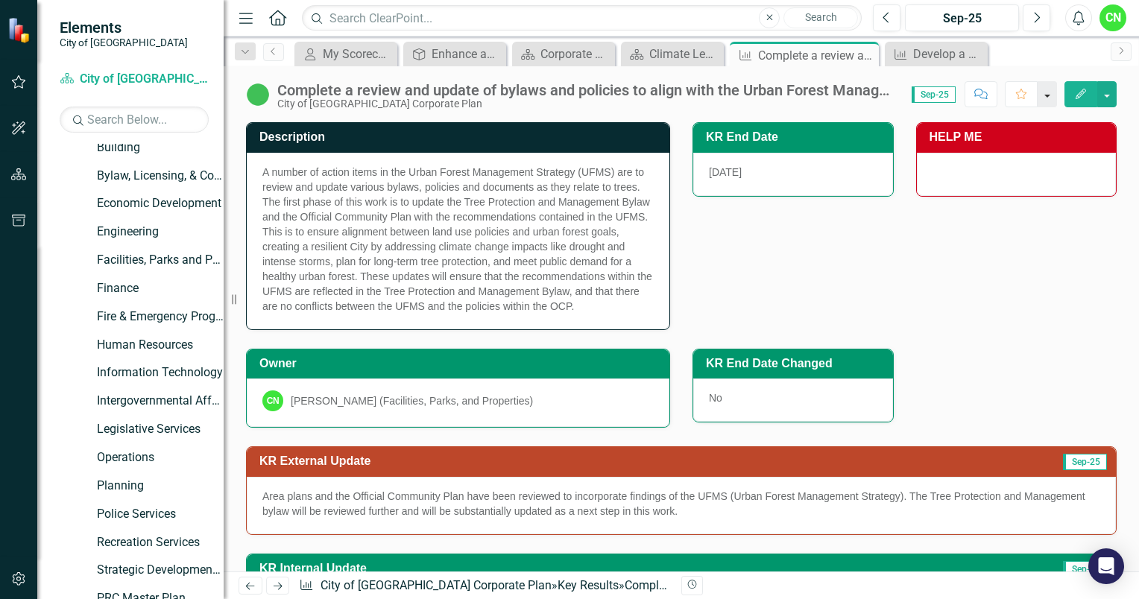
click at [1047, 95] on button "button" at bounding box center [1047, 94] width 19 height 26
click at [1016, 307] on div "Description A number of action items in the Urban Forest Management Strategy (U…" at bounding box center [681, 217] width 893 height 227
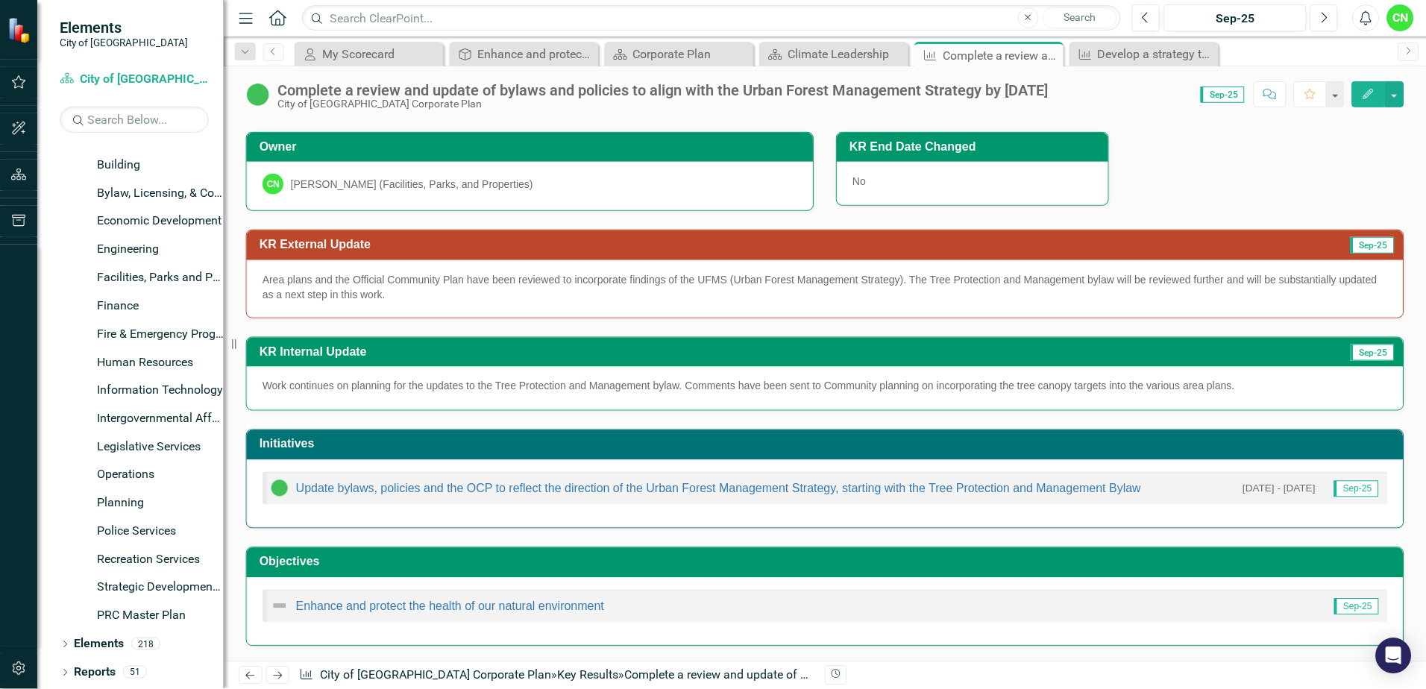
scroll to position [187, 0]
